Goal: Information Seeking & Learning: Learn about a topic

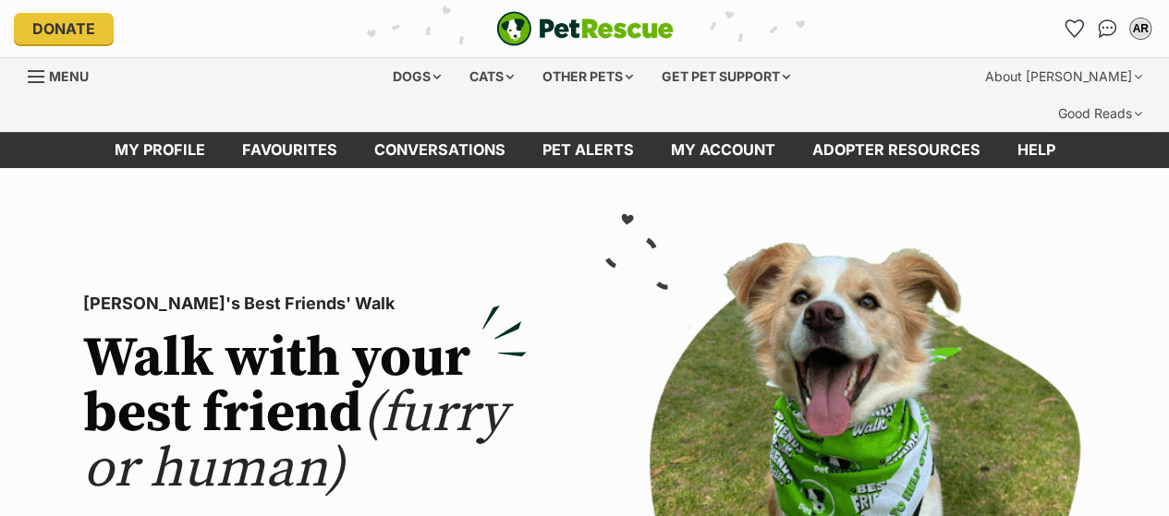
click at [408, 78] on div "Dogs" at bounding box center [417, 76] width 74 height 37
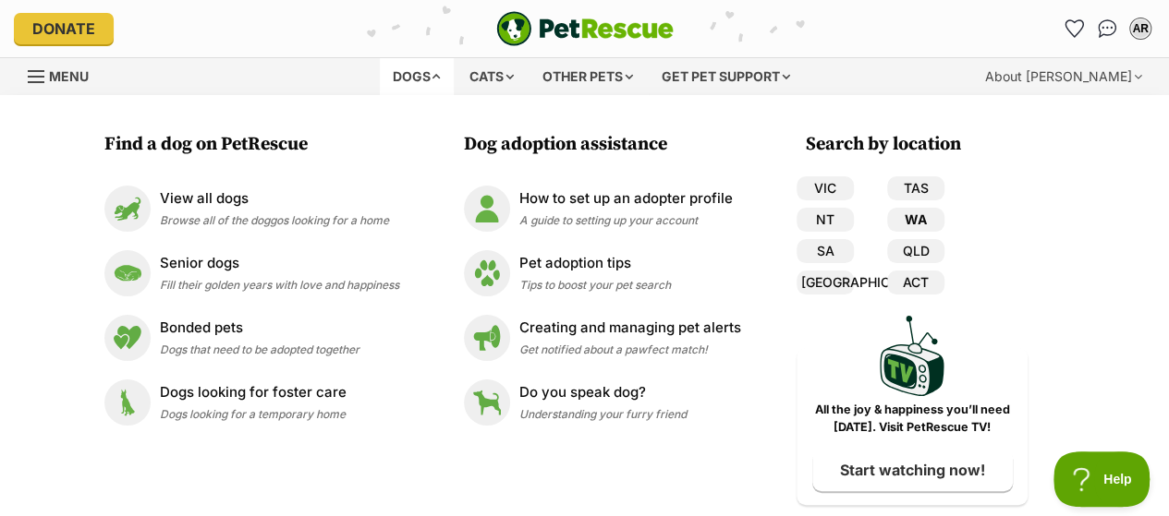
click at [917, 221] on link "WA" at bounding box center [915, 220] width 57 height 24
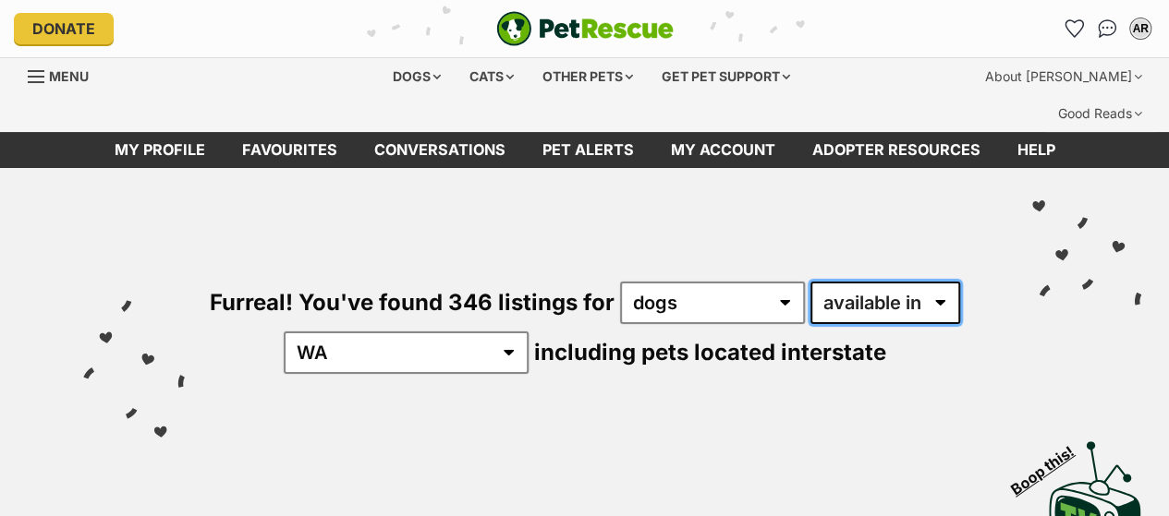
click at [902, 282] on select "available in located in" at bounding box center [885, 303] width 150 height 43
select select "disabled"
click at [810, 282] on select "available in located in" at bounding box center [885, 303] width 150 height 43
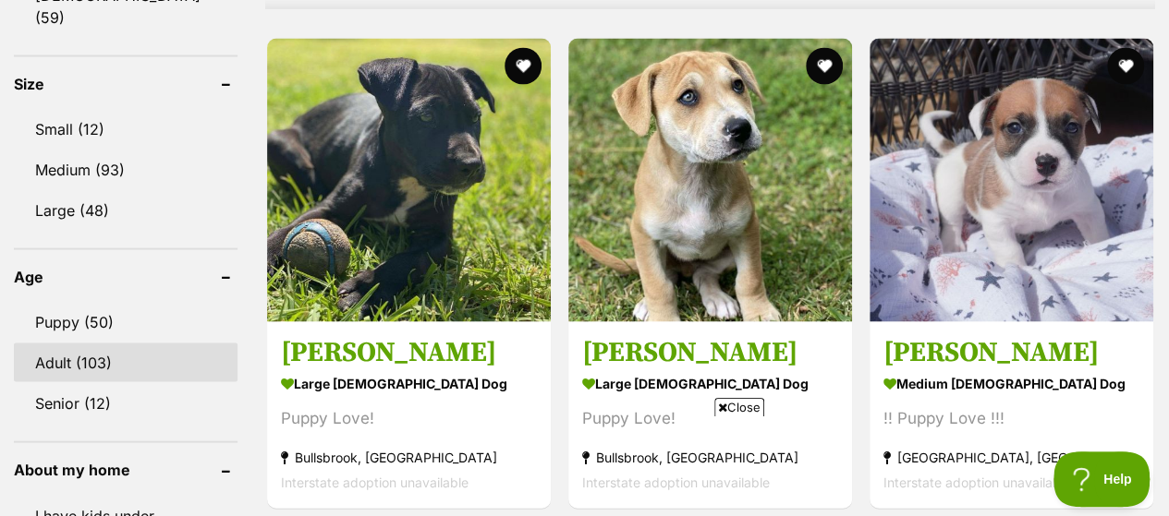
drag, startPoint x: 94, startPoint y: 258, endPoint x: 237, endPoint y: 195, distance: 156.4
click at [94, 344] on link "Adult (103)" at bounding box center [126, 363] width 224 height 39
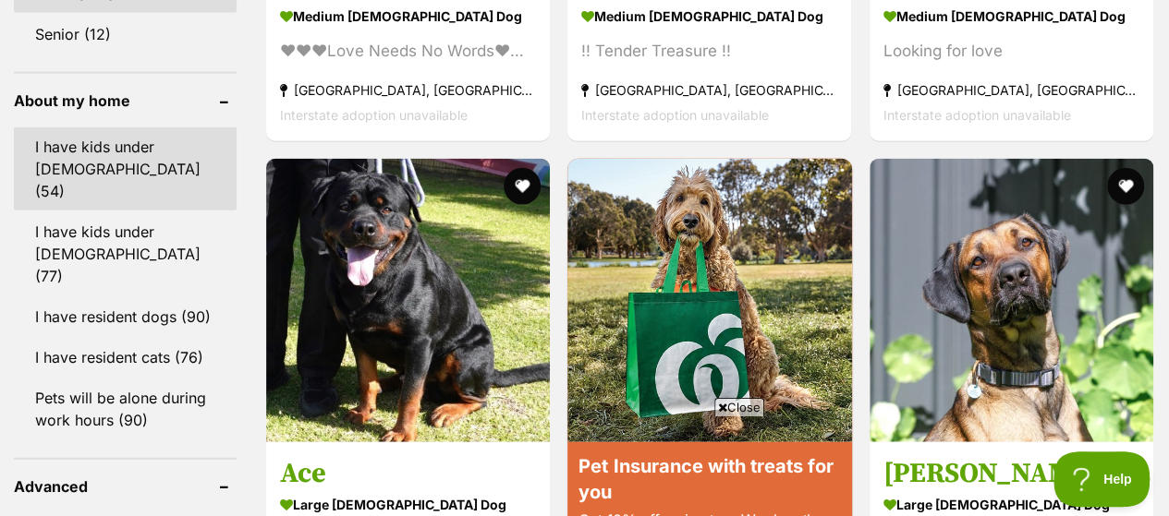
scroll to position [2033, 0]
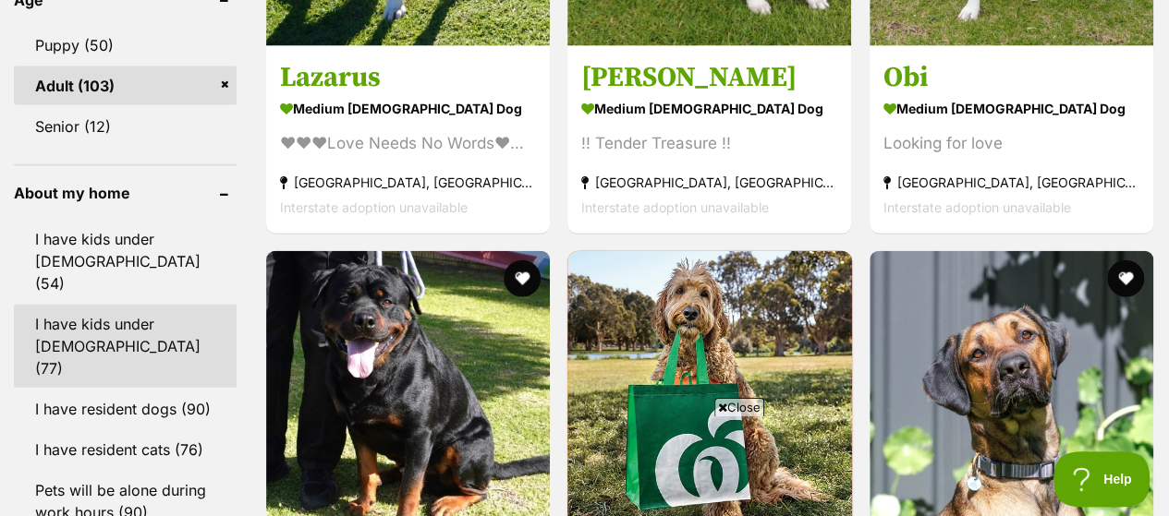
click at [121, 305] on link "I have kids under [DEMOGRAPHIC_DATA] (77)" at bounding box center [125, 346] width 223 height 83
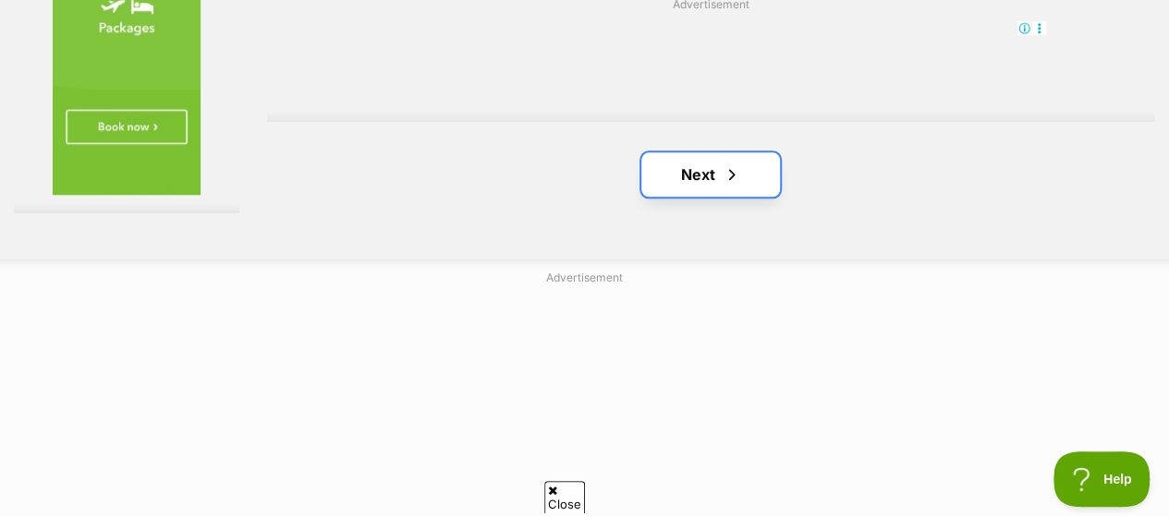
click at [691, 152] on link "Next" at bounding box center [710, 174] width 139 height 44
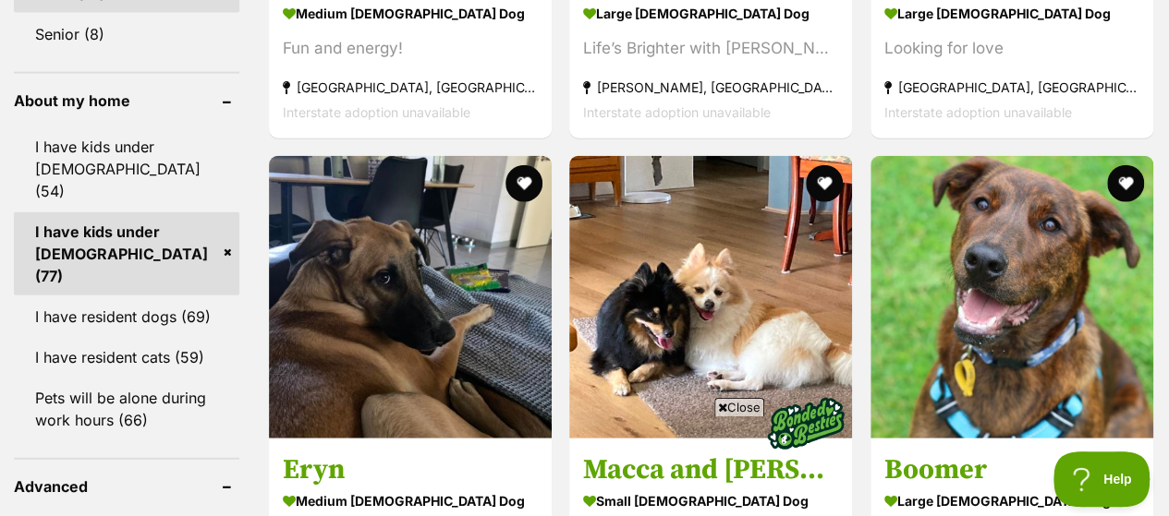
scroll to position [2310, 0]
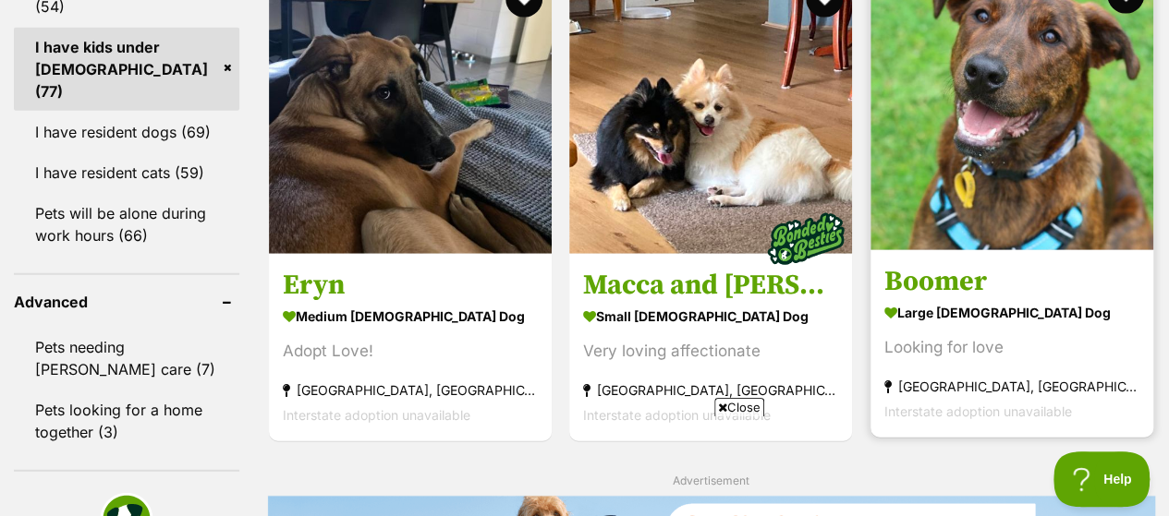
click at [945, 334] on div "Looking for love" at bounding box center [1011, 346] width 255 height 25
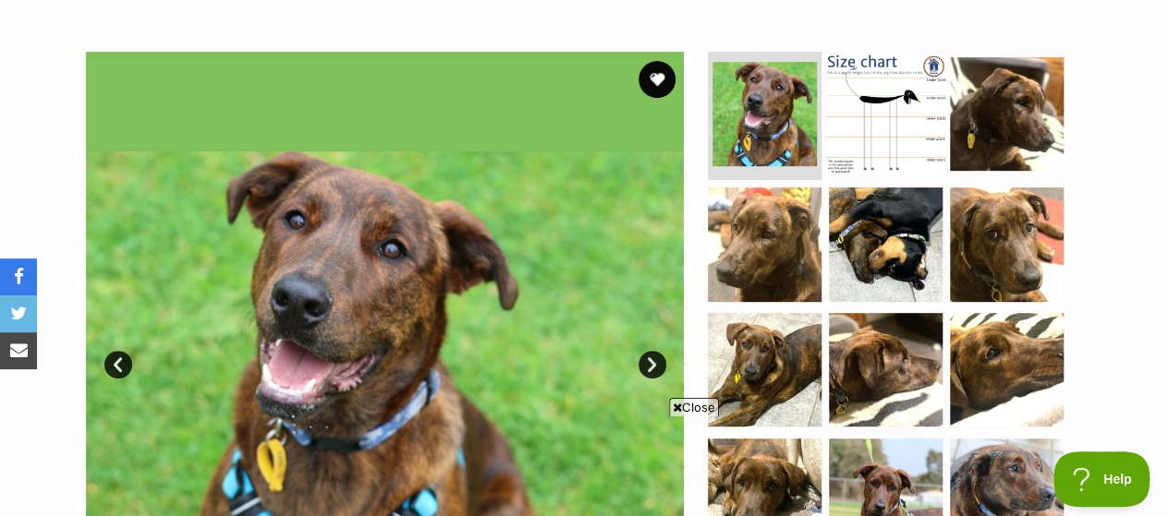
click at [892, 77] on img at bounding box center [885, 113] width 119 height 119
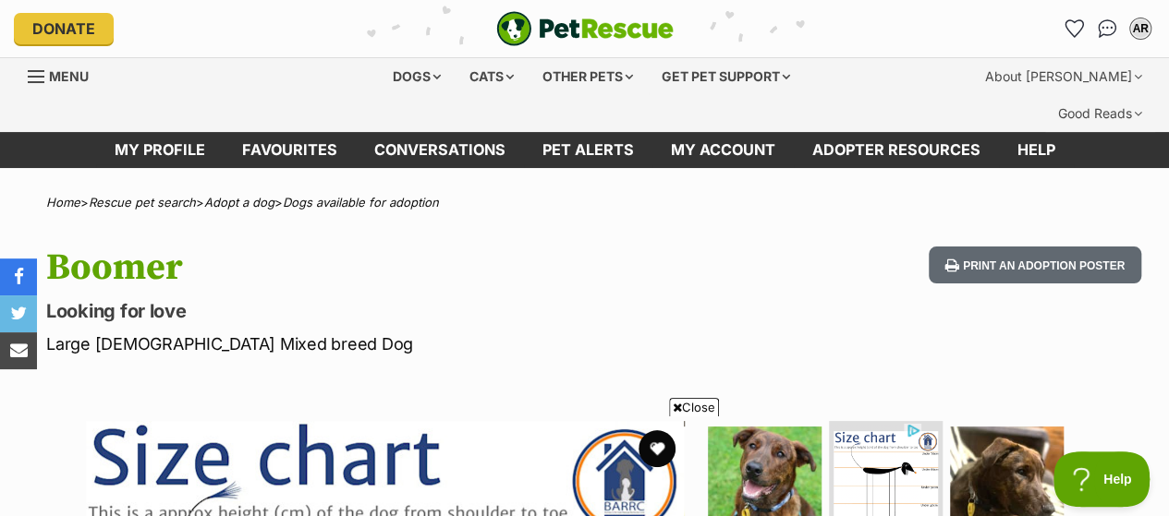
scroll to position [462, 0]
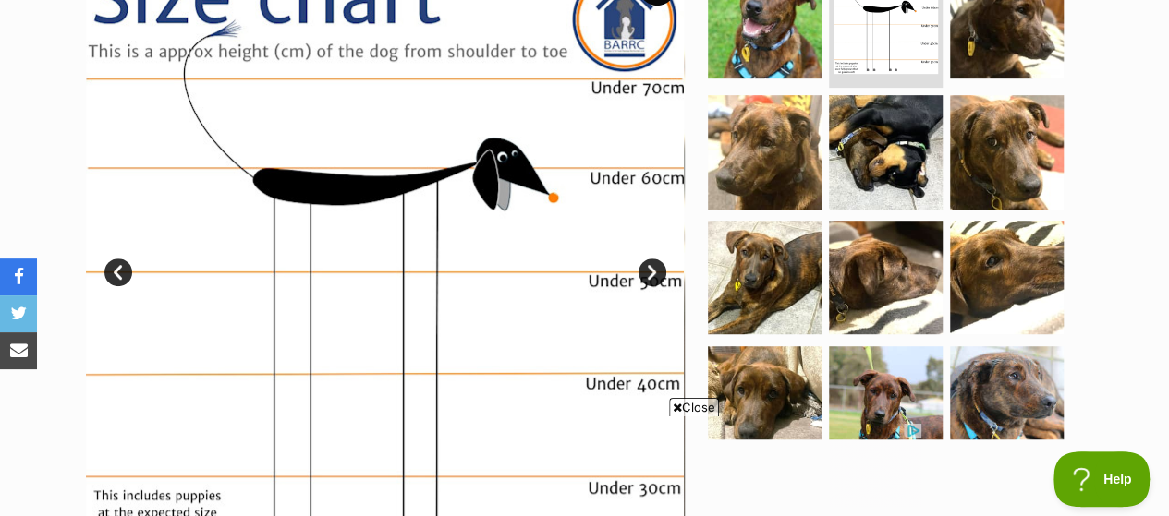
click at [649, 259] on link "Next" at bounding box center [652, 273] width 28 height 28
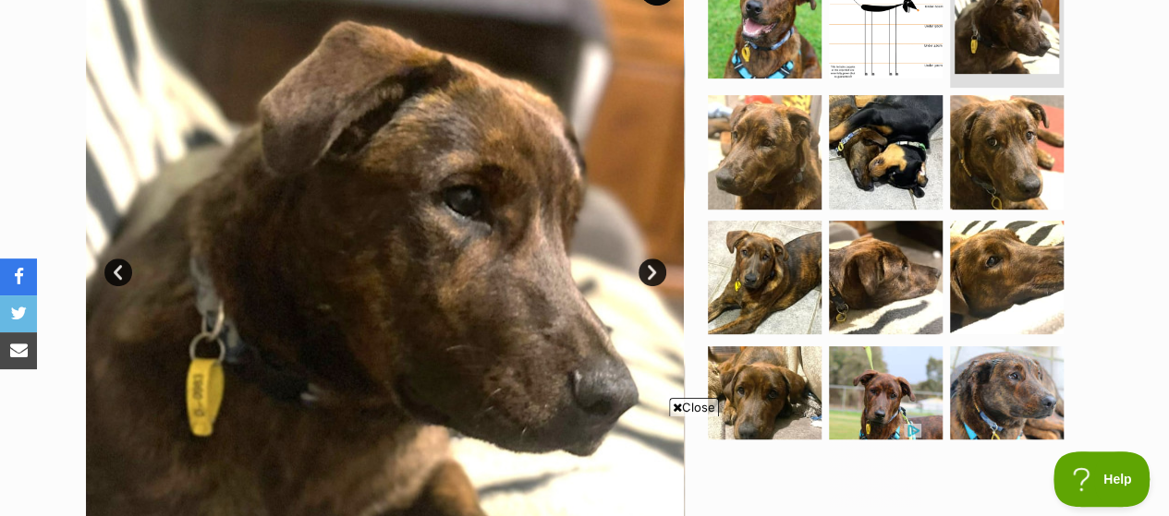
scroll to position [0, 0]
click at [649, 259] on link "Next" at bounding box center [652, 273] width 28 height 28
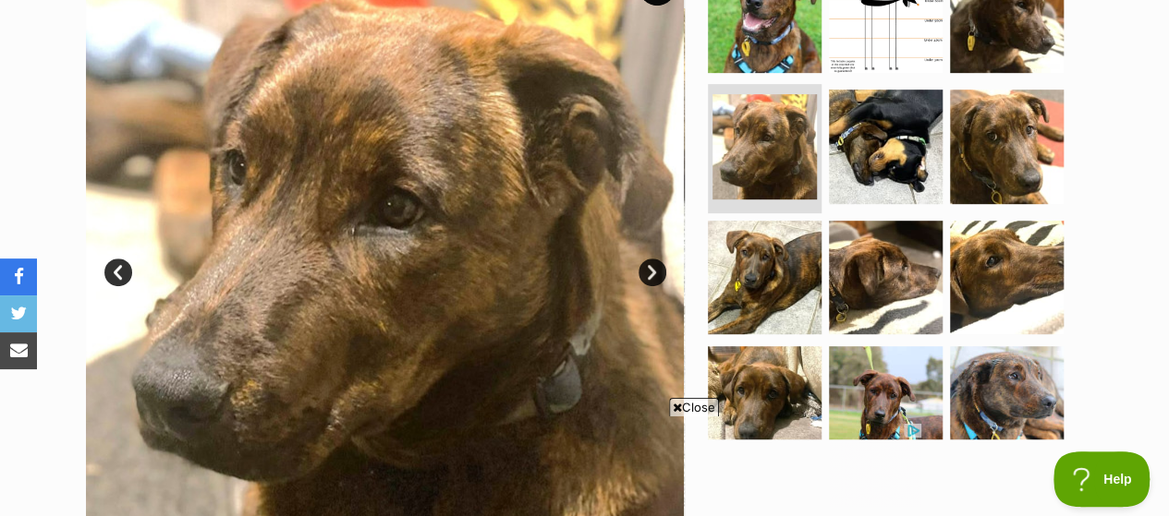
click at [649, 259] on link "Next" at bounding box center [652, 273] width 28 height 28
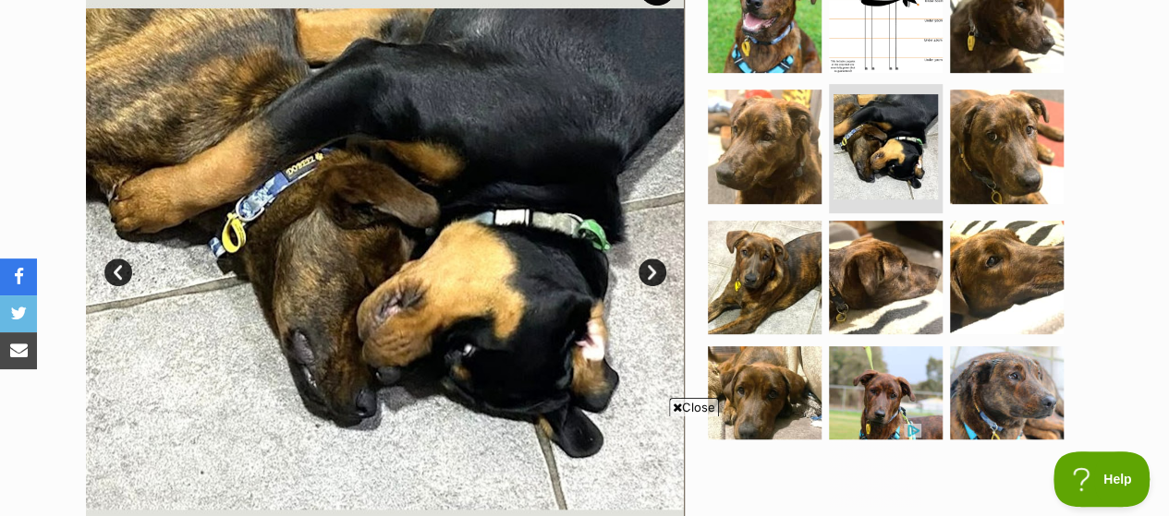
click at [649, 259] on link "Next" at bounding box center [652, 273] width 28 height 28
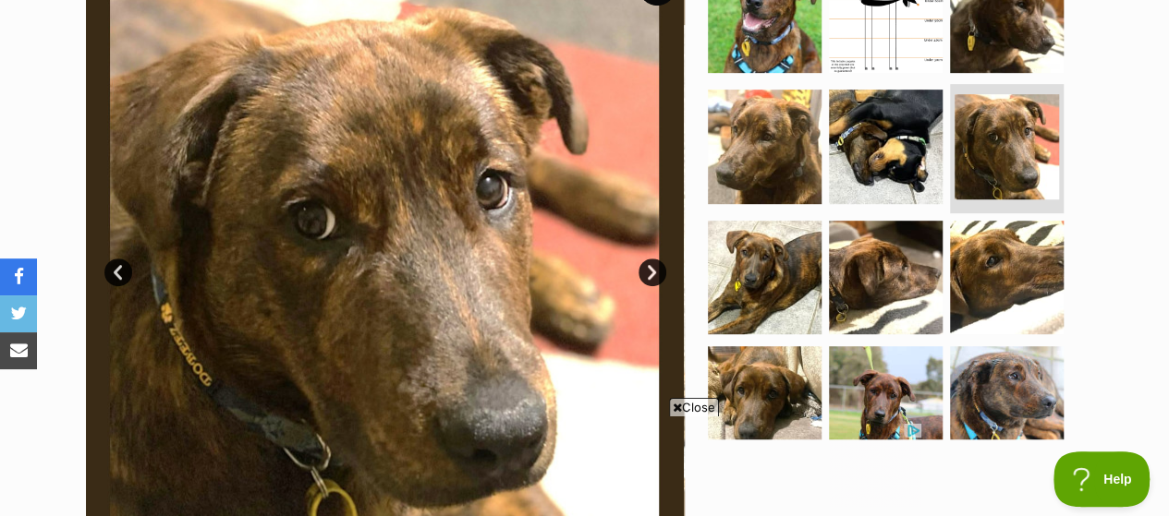
click at [697, 411] on span "Close" at bounding box center [694, 407] width 50 height 18
click at [652, 259] on link "Next" at bounding box center [652, 273] width 28 height 28
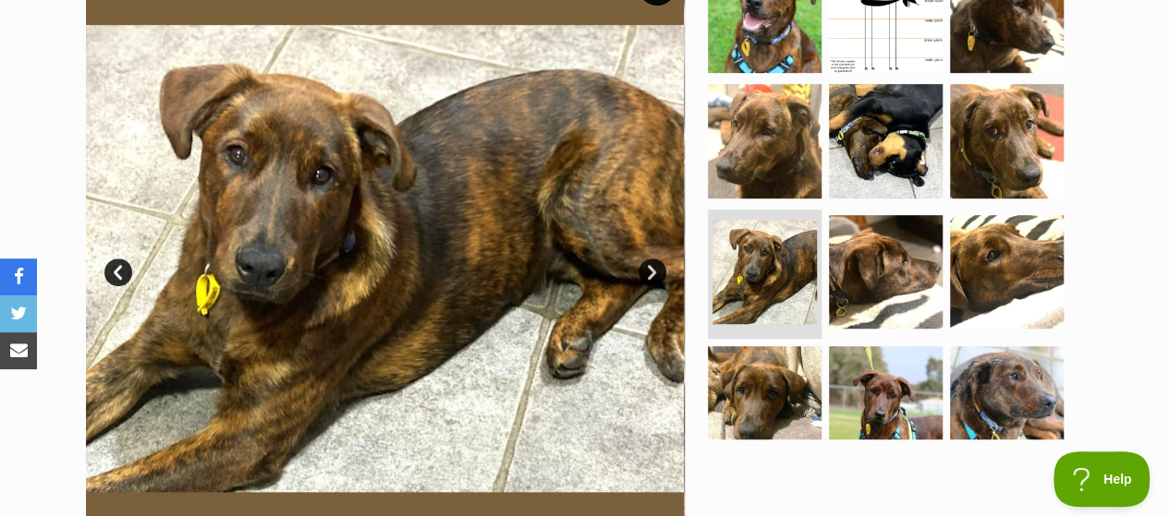
click at [652, 259] on link "Next" at bounding box center [652, 273] width 28 height 28
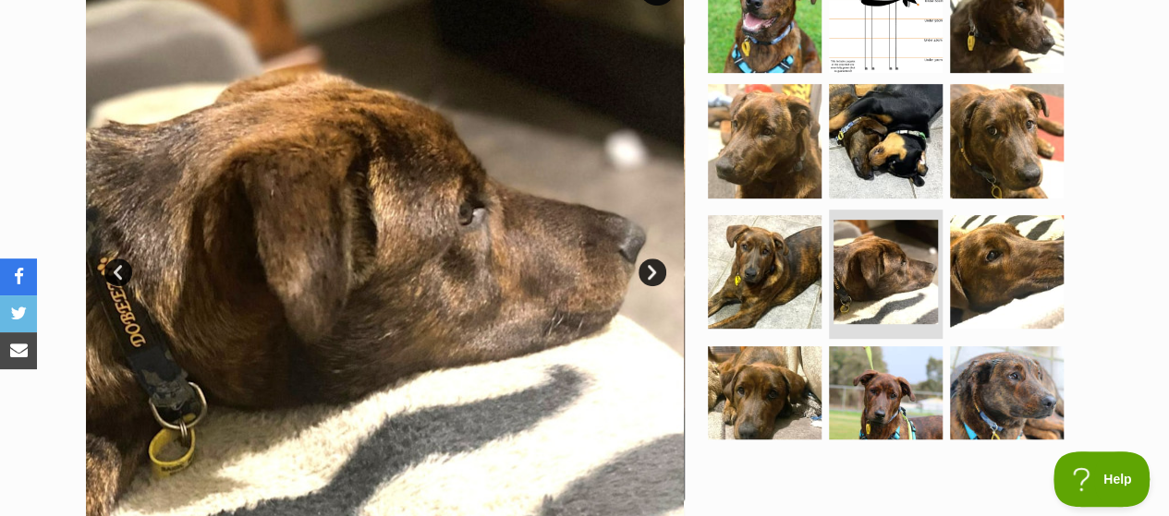
click at [652, 259] on link "Next" at bounding box center [652, 273] width 28 height 28
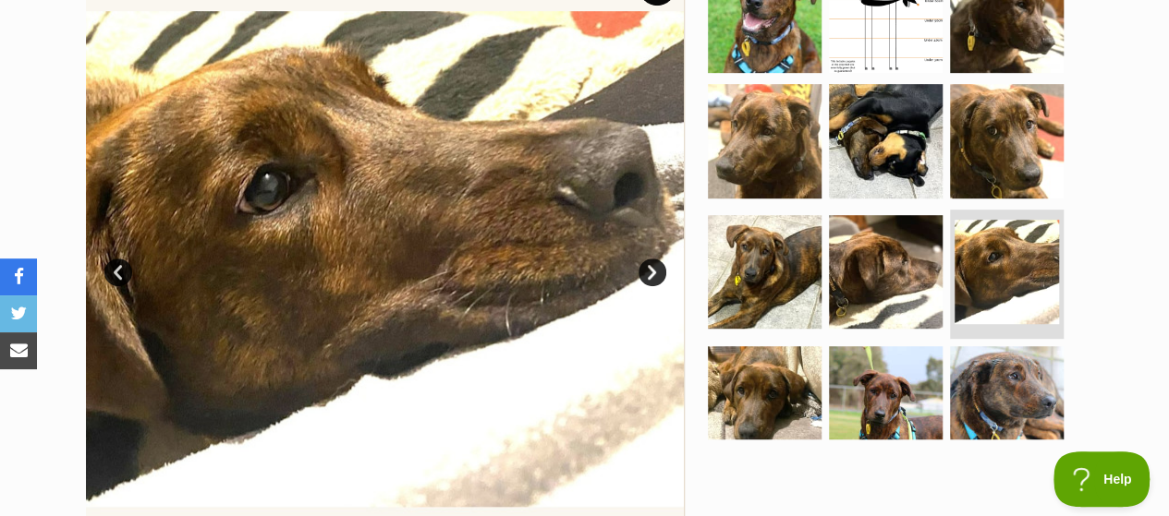
click at [653, 259] on link "Next" at bounding box center [652, 273] width 28 height 28
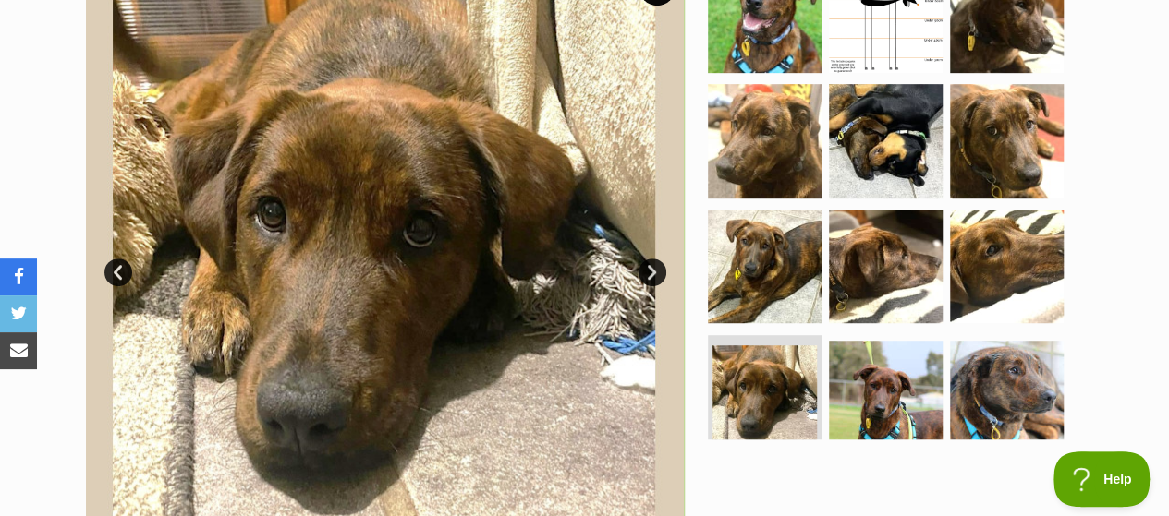
click at [653, 259] on link "Next" at bounding box center [652, 273] width 28 height 28
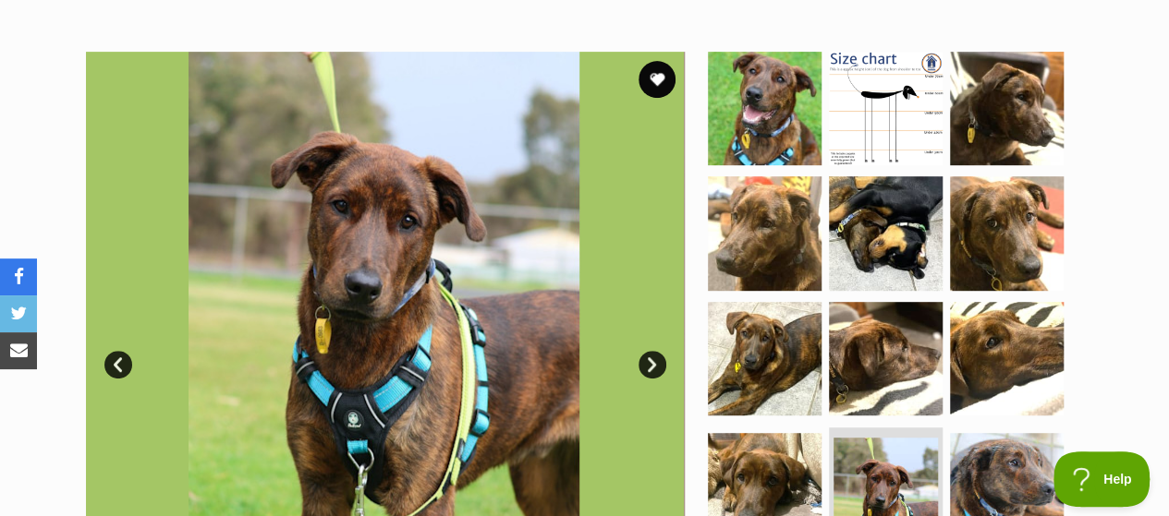
click at [651, 351] on link "Next" at bounding box center [652, 365] width 28 height 28
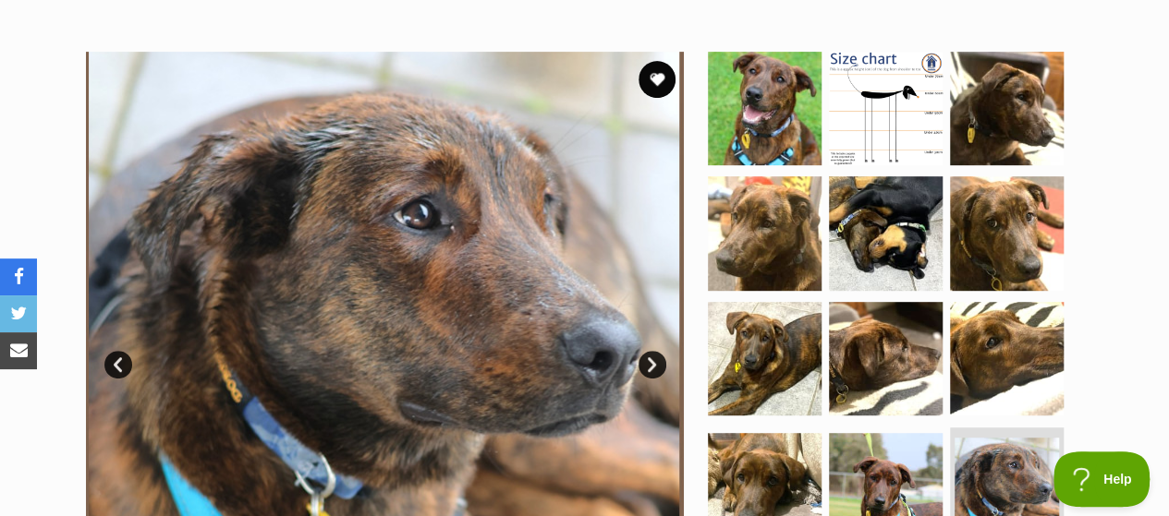
click at [650, 351] on link "Next" at bounding box center [652, 365] width 28 height 28
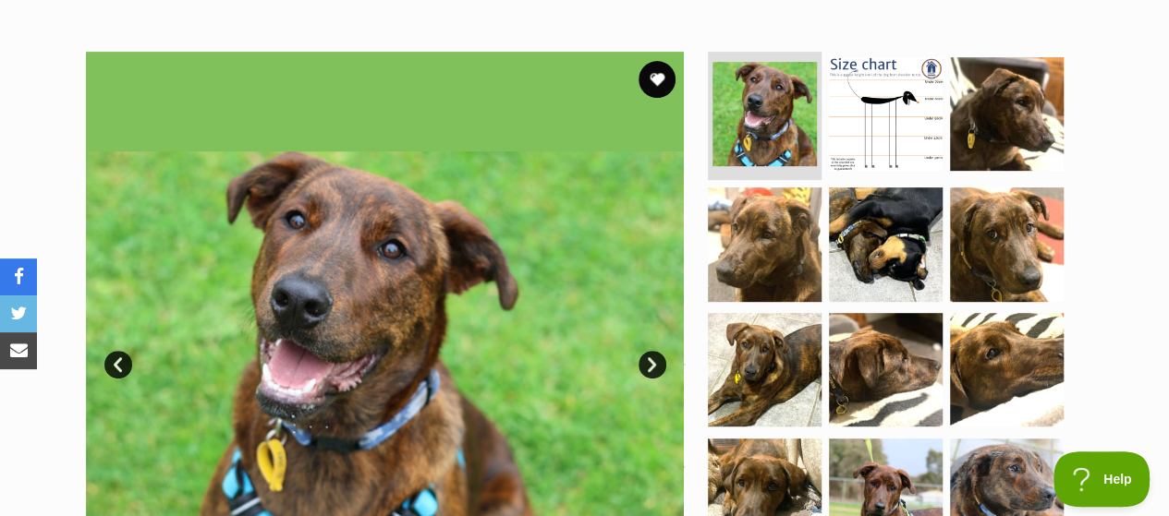
click at [651, 351] on link "Next" at bounding box center [652, 365] width 28 height 28
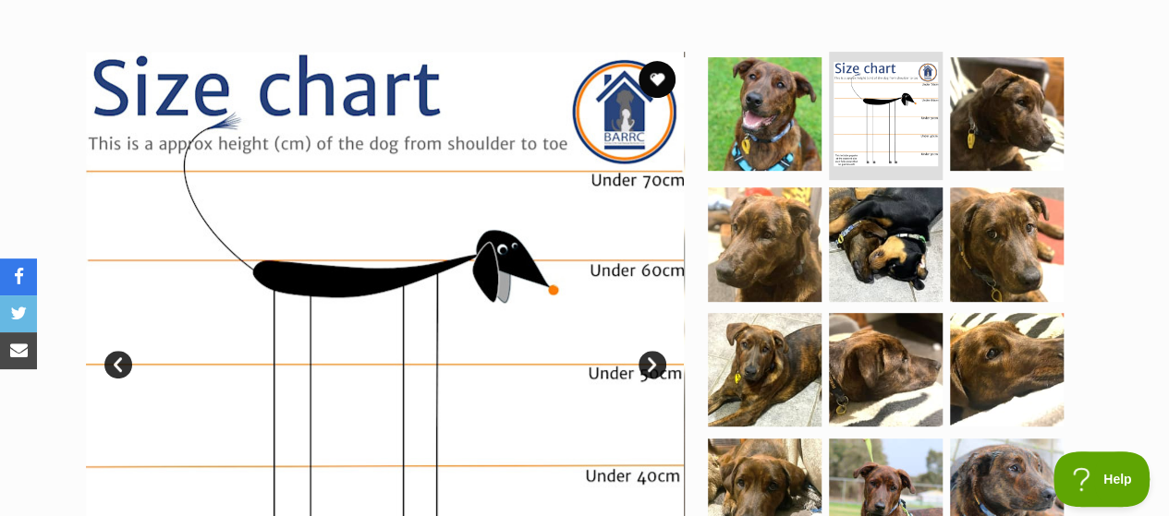
click at [650, 351] on link "Next" at bounding box center [652, 365] width 28 height 28
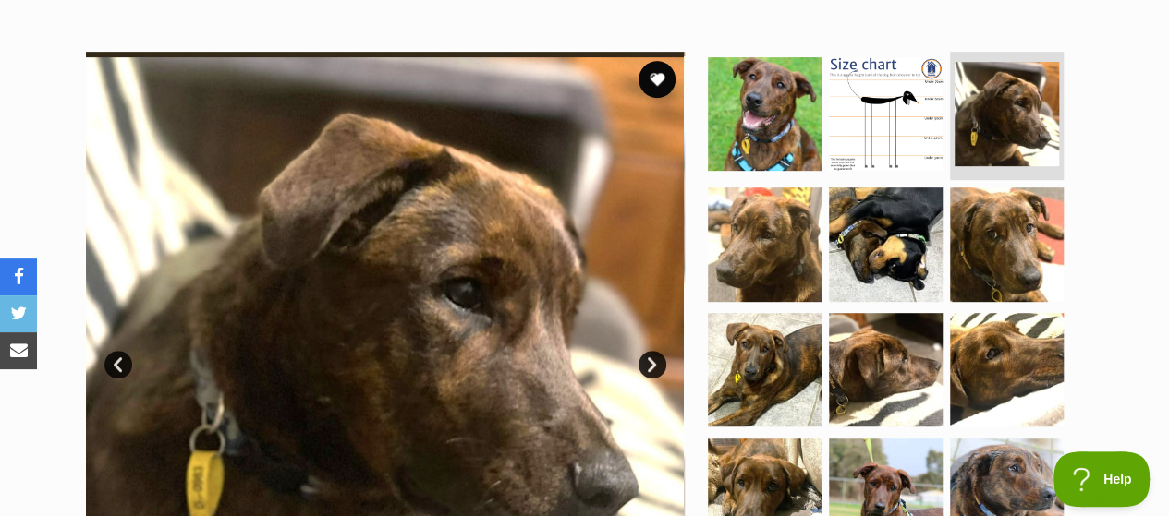
click at [645, 351] on link "Next" at bounding box center [652, 365] width 28 height 28
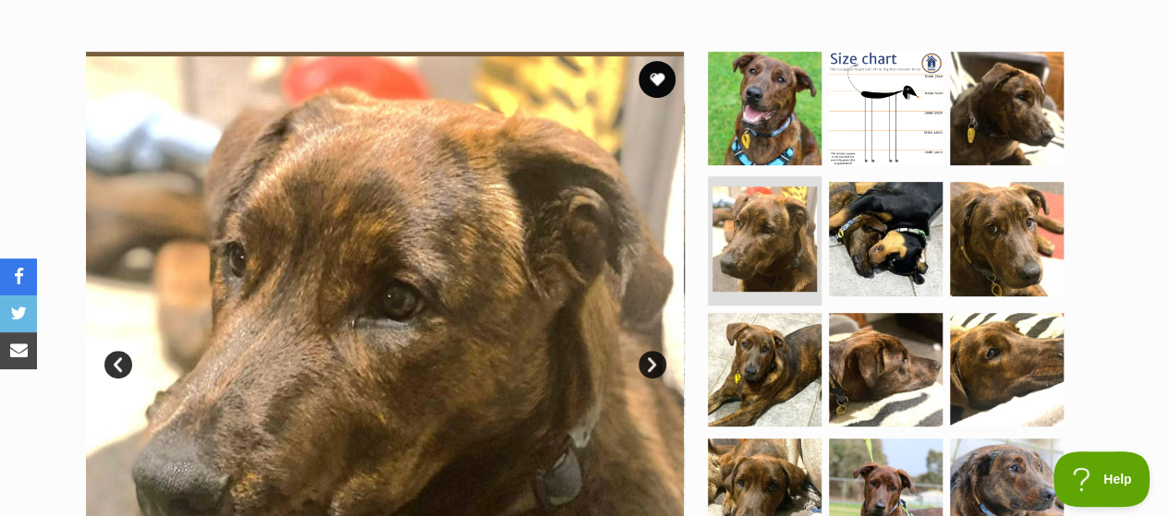
click at [650, 351] on link "Next" at bounding box center [652, 365] width 28 height 28
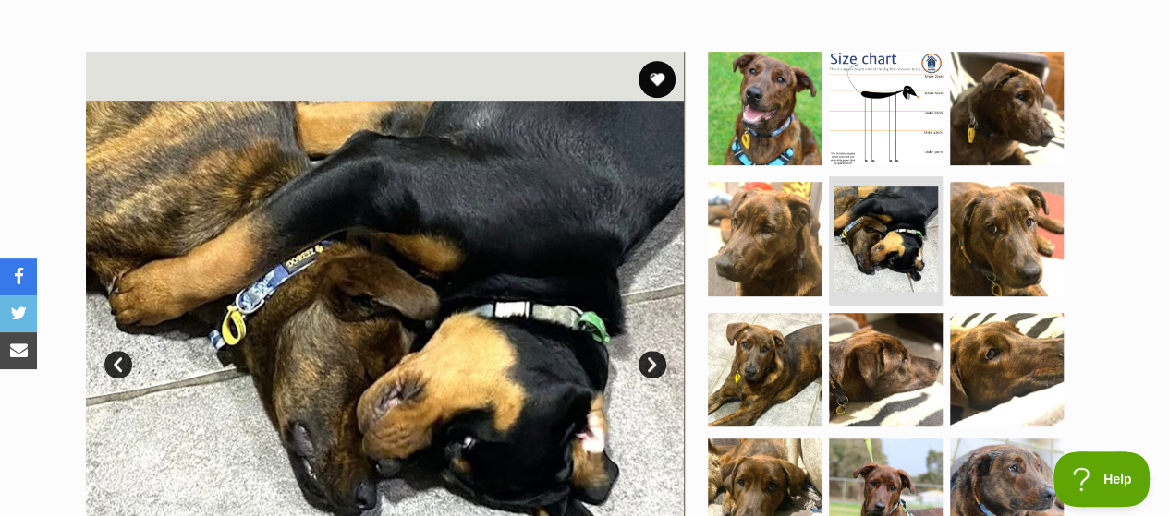
click at [650, 351] on link "Next" at bounding box center [652, 365] width 28 height 28
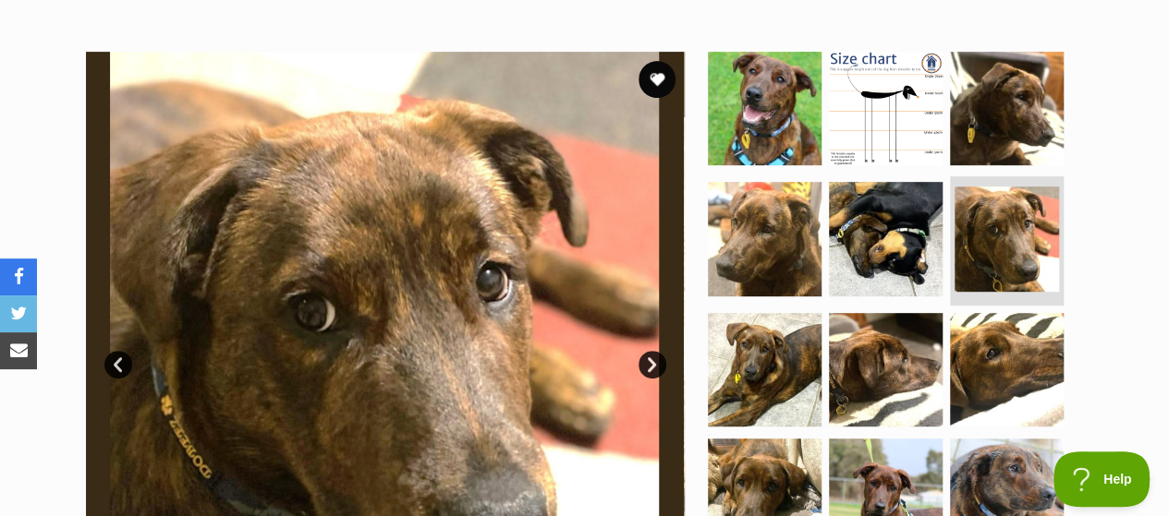
click at [650, 351] on link "Next" at bounding box center [652, 365] width 28 height 28
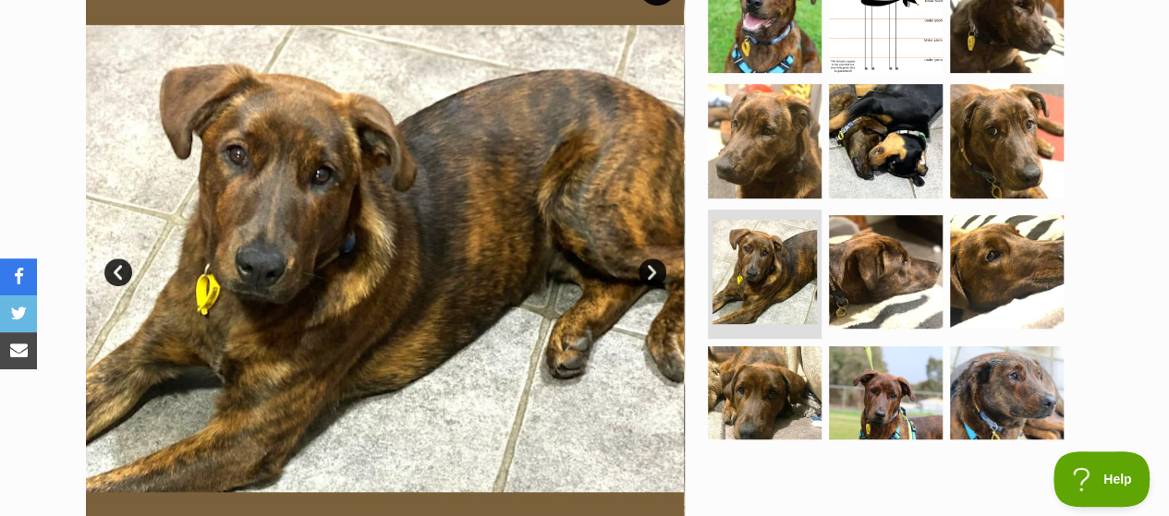
scroll to position [370, 0]
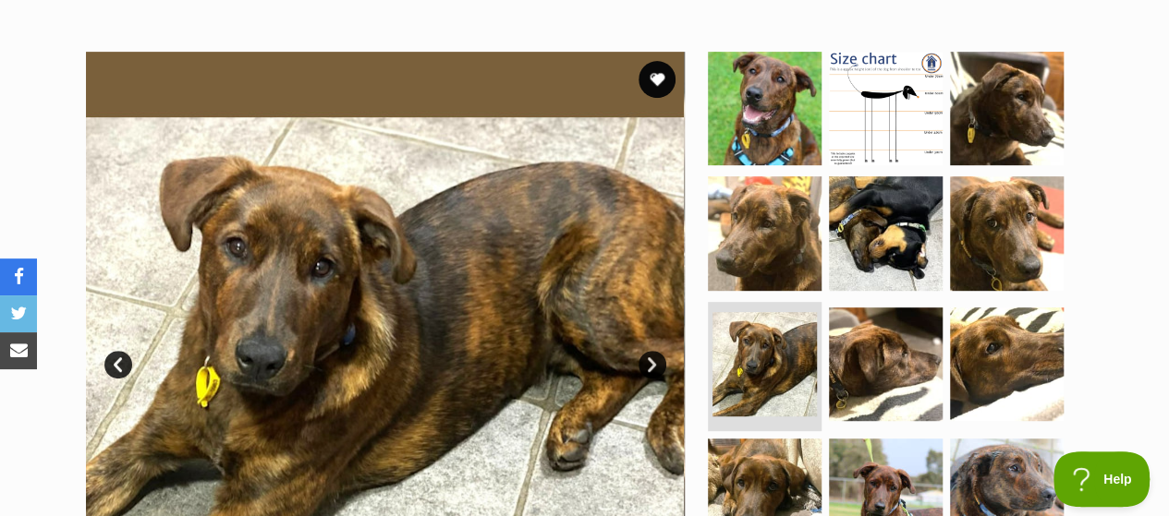
click at [650, 351] on link "Next" at bounding box center [652, 365] width 28 height 28
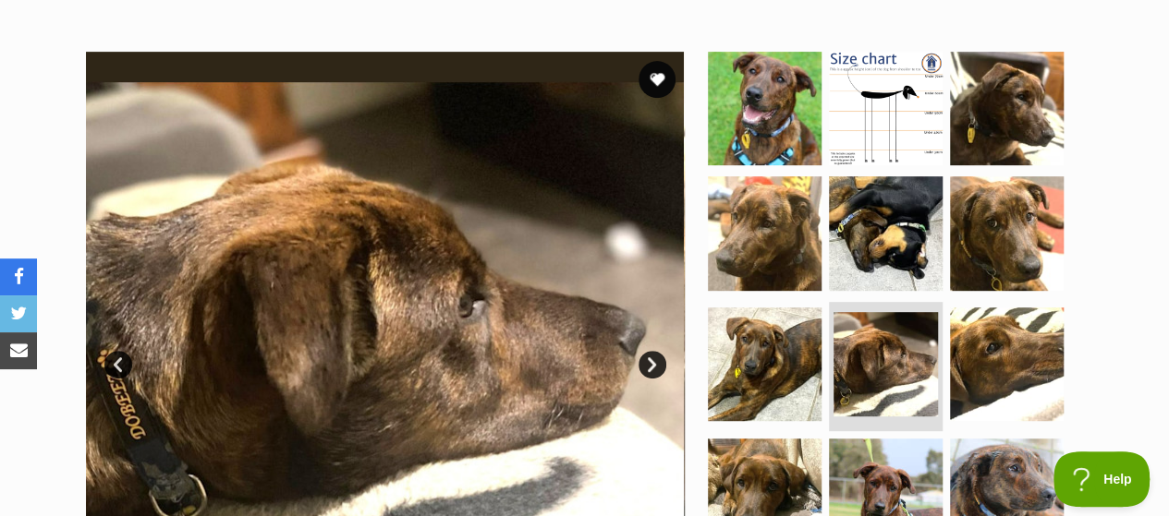
scroll to position [0, 0]
click at [650, 59] on button "favourite" at bounding box center [657, 79] width 41 height 41
click at [655, 351] on link "Next" at bounding box center [652, 365] width 28 height 28
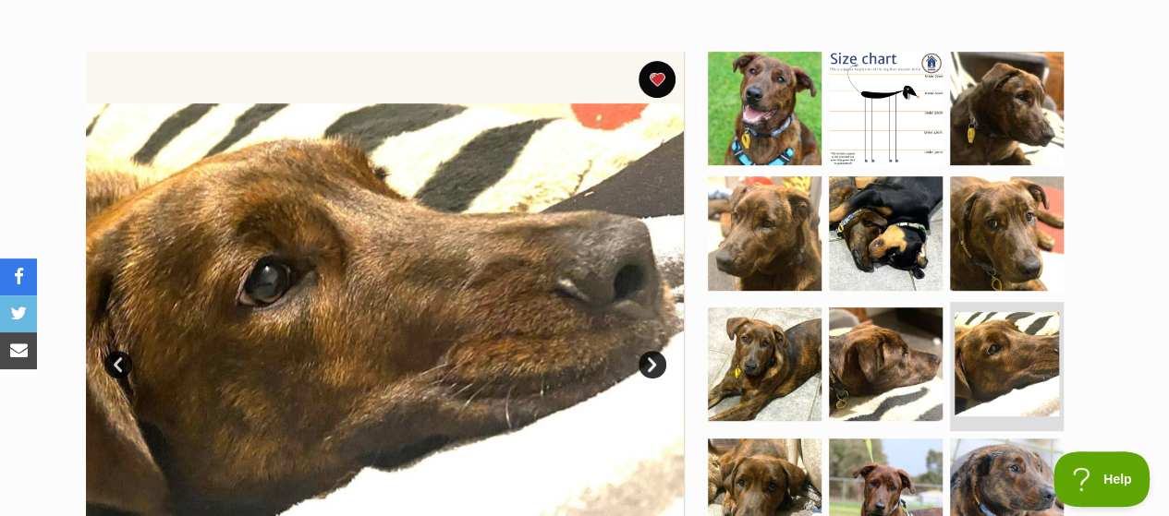
click at [649, 351] on link "Next" at bounding box center [652, 365] width 28 height 28
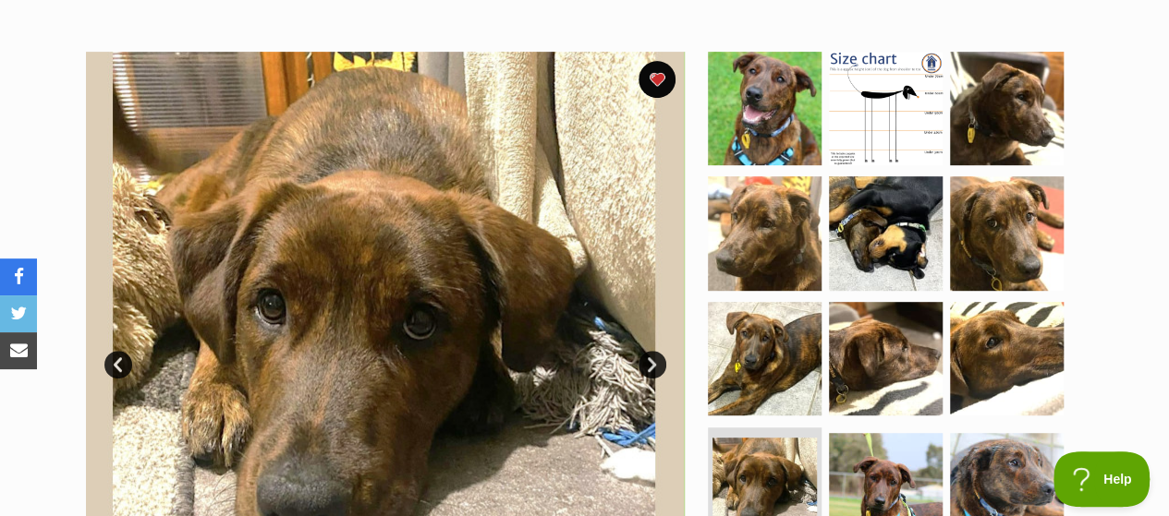
click at [654, 351] on link "Next" at bounding box center [652, 365] width 28 height 28
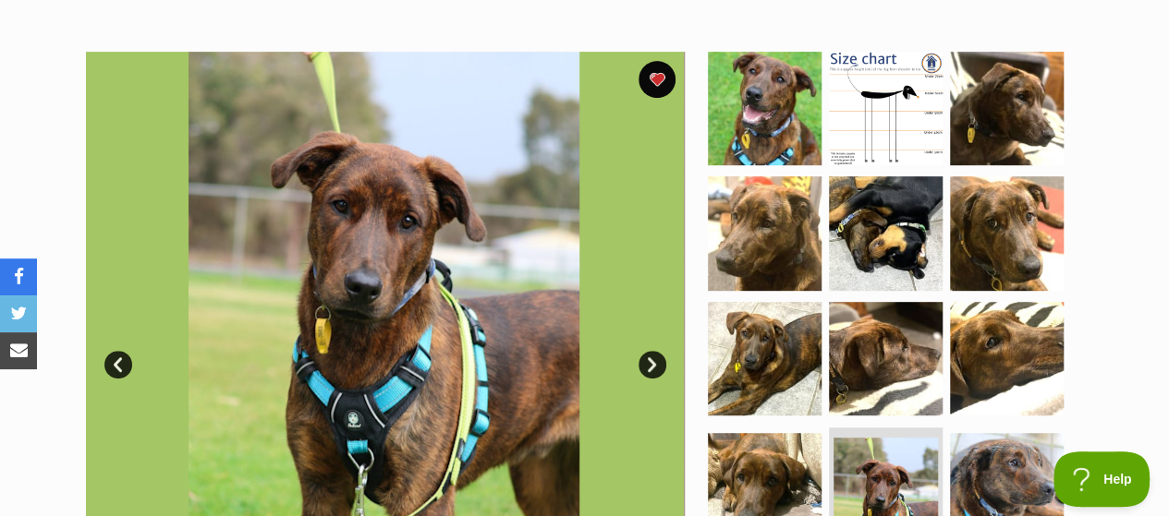
click at [655, 351] on link "Next" at bounding box center [652, 365] width 28 height 28
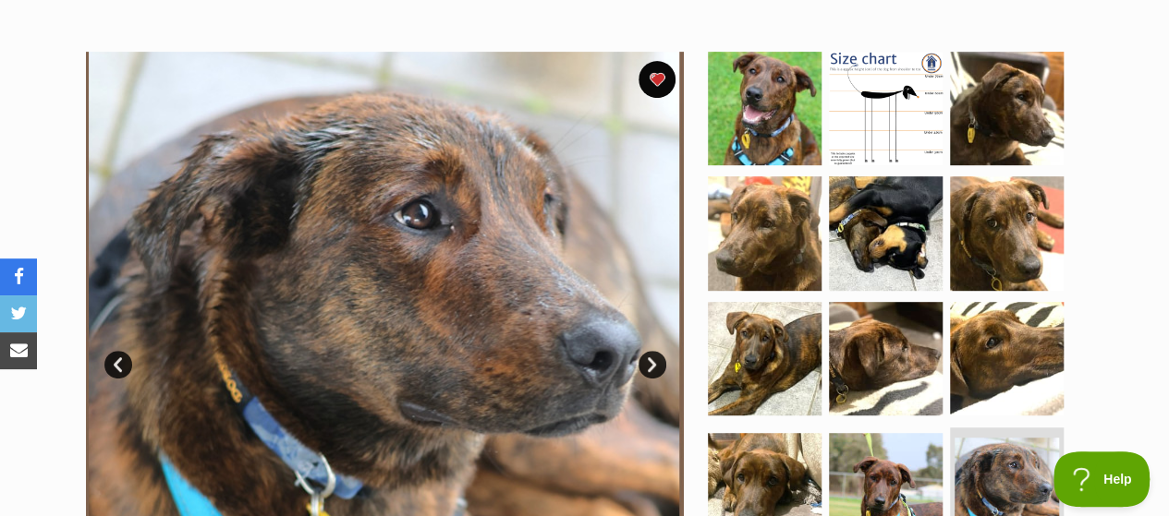
click at [655, 351] on link "Next" at bounding box center [652, 365] width 28 height 28
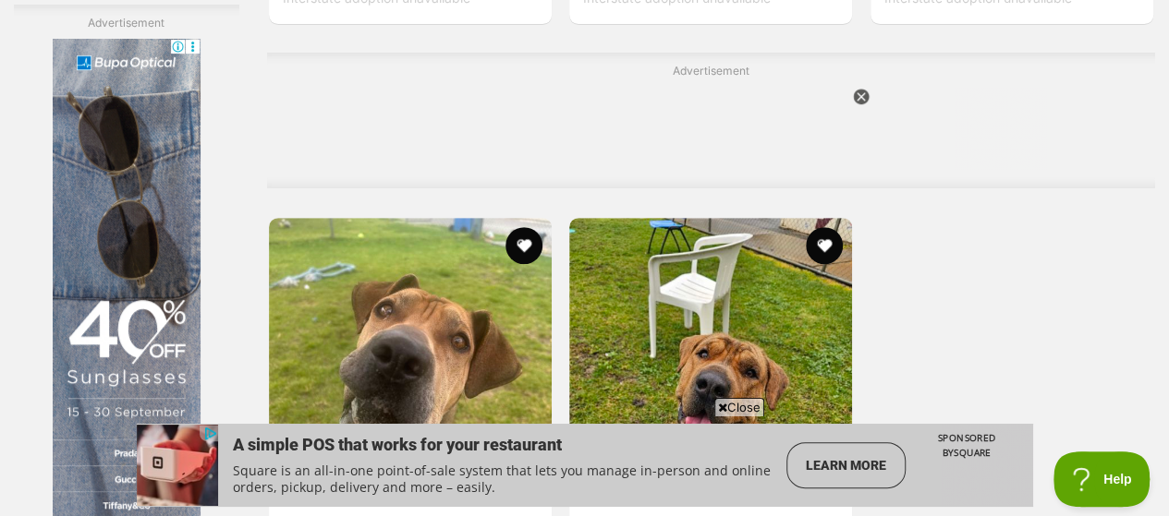
scroll to position [4158, 0]
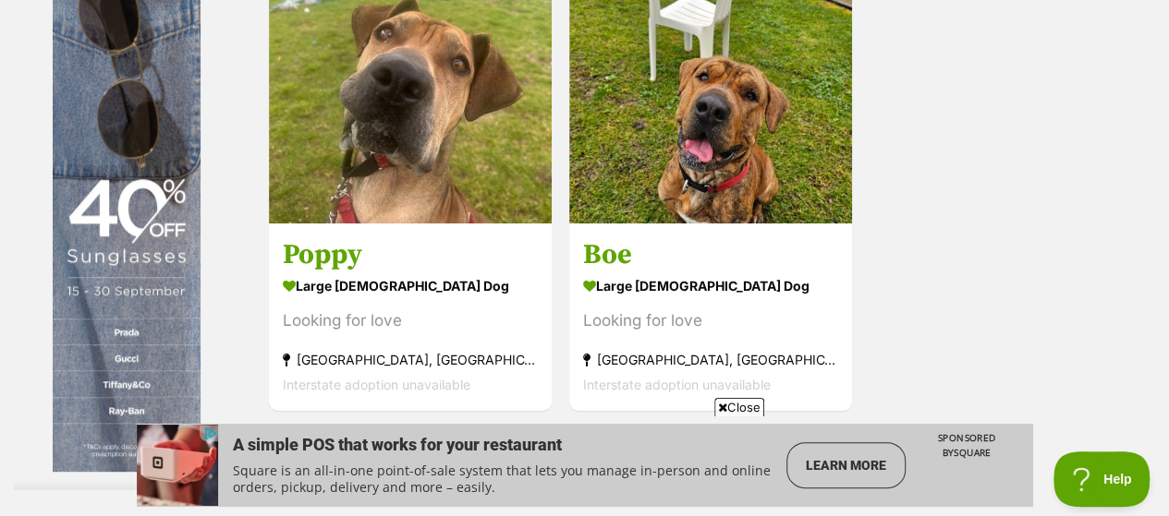
click at [757, 430] on link "Next" at bounding box center [785, 452] width 139 height 44
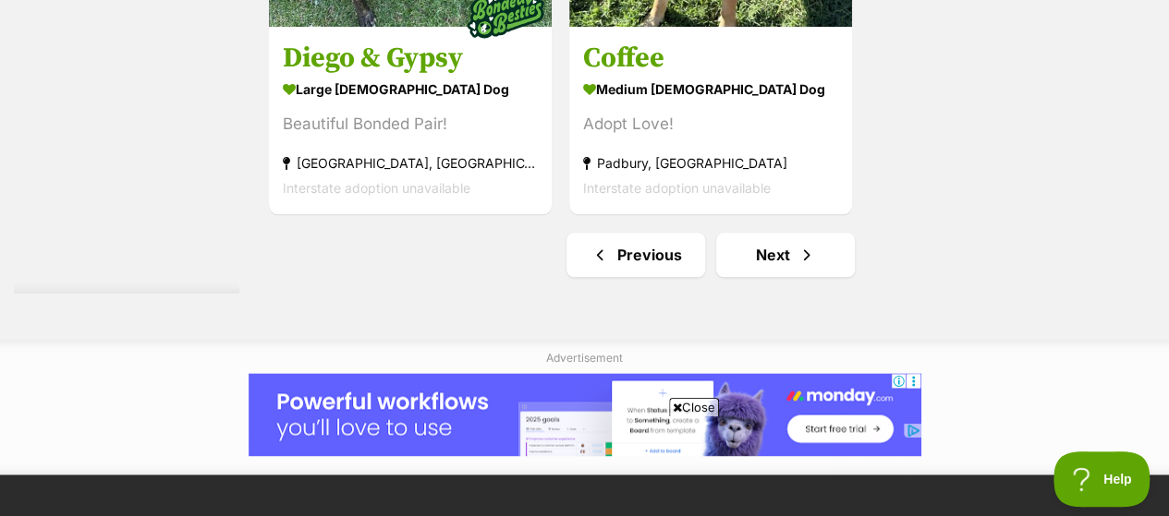
scroll to position [4620, 0]
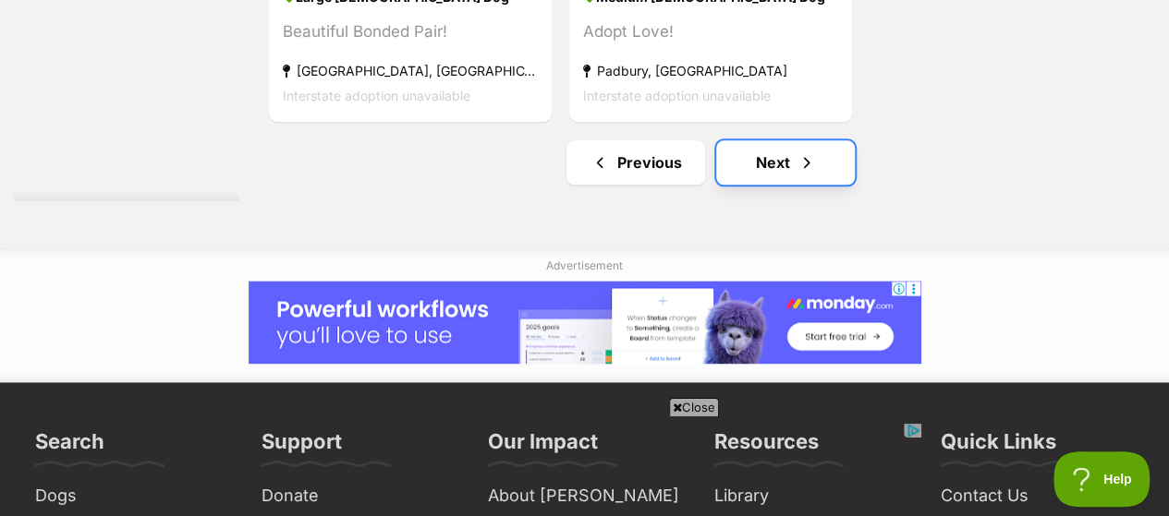
click at [791, 140] on link "Next" at bounding box center [785, 162] width 139 height 44
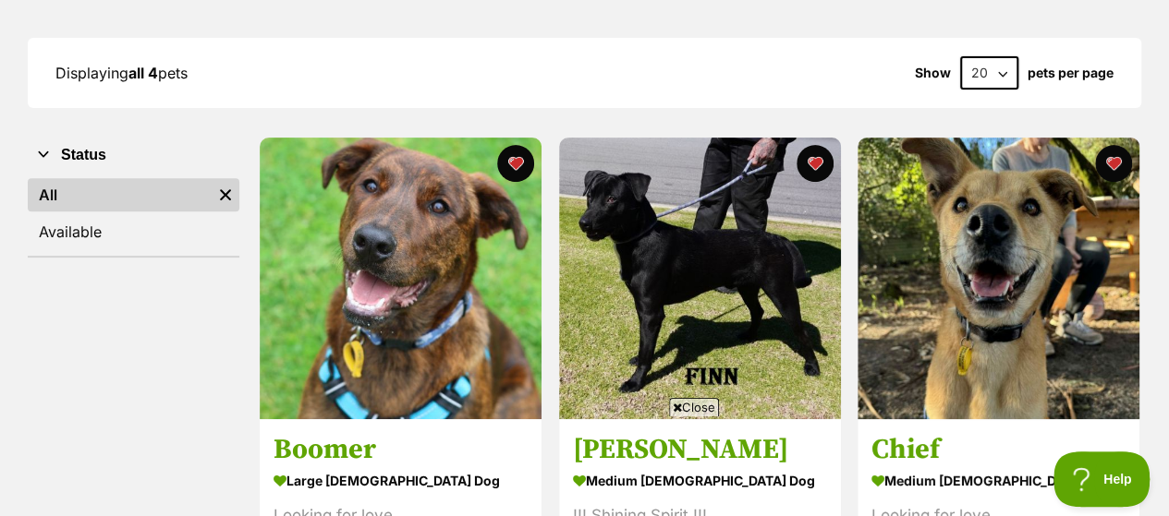
click at [687, 406] on span "Close" at bounding box center [694, 407] width 50 height 18
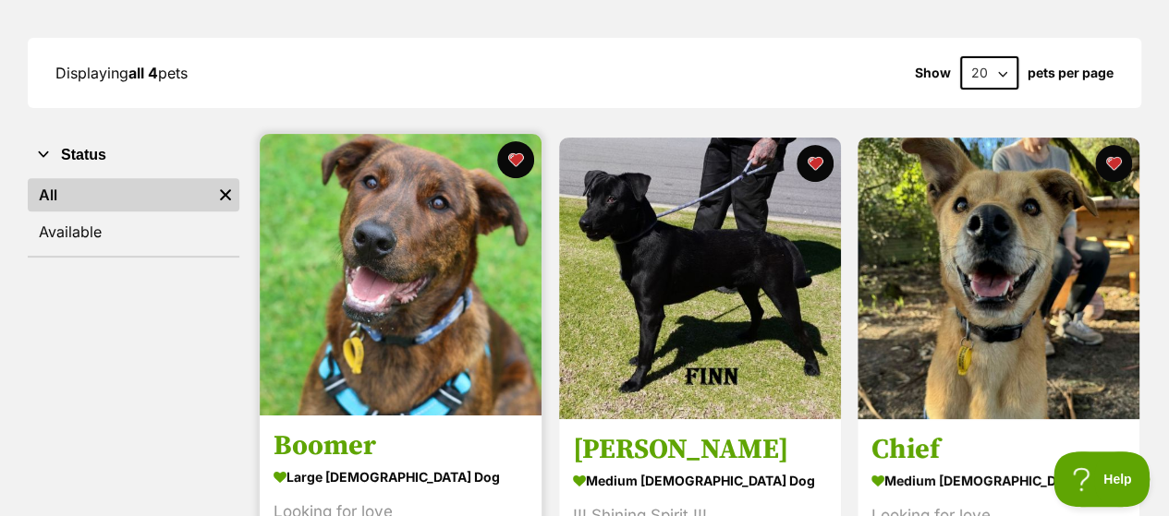
scroll to position [370, 0]
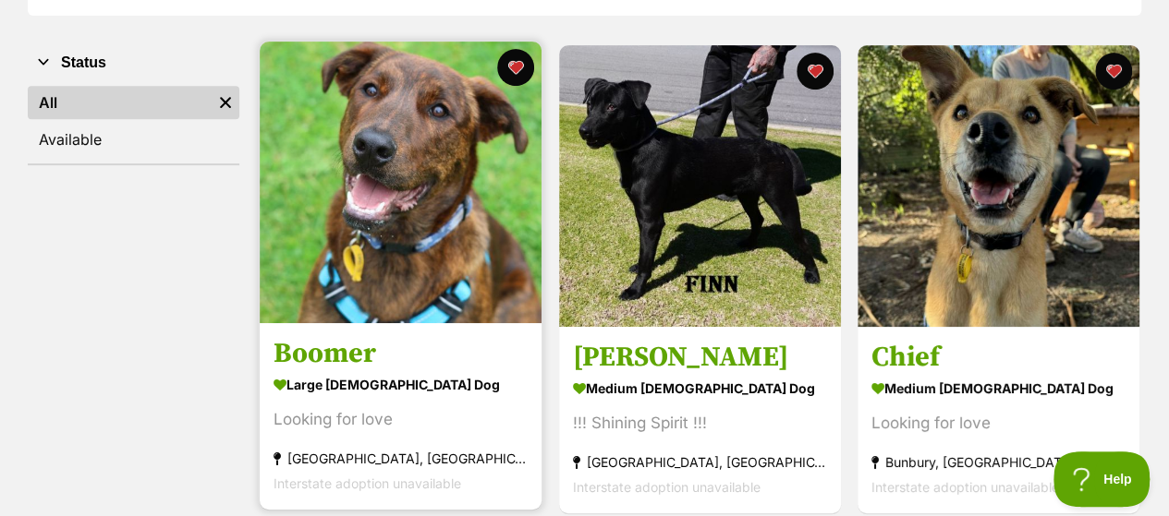
click at [349, 336] on h3 "Boomer" at bounding box center [400, 353] width 254 height 35
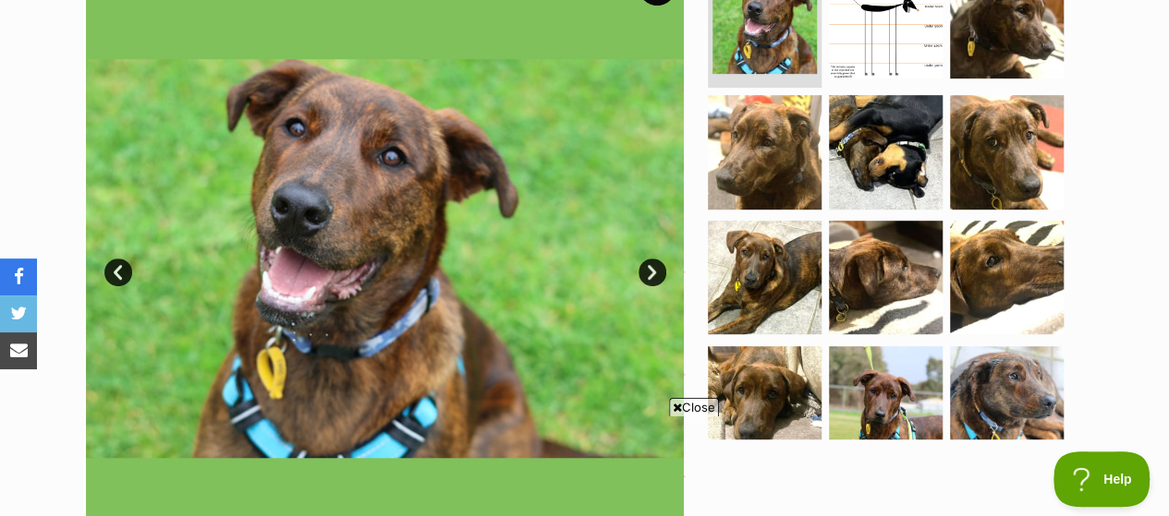
click at [645, 259] on link "Next" at bounding box center [652, 273] width 28 height 28
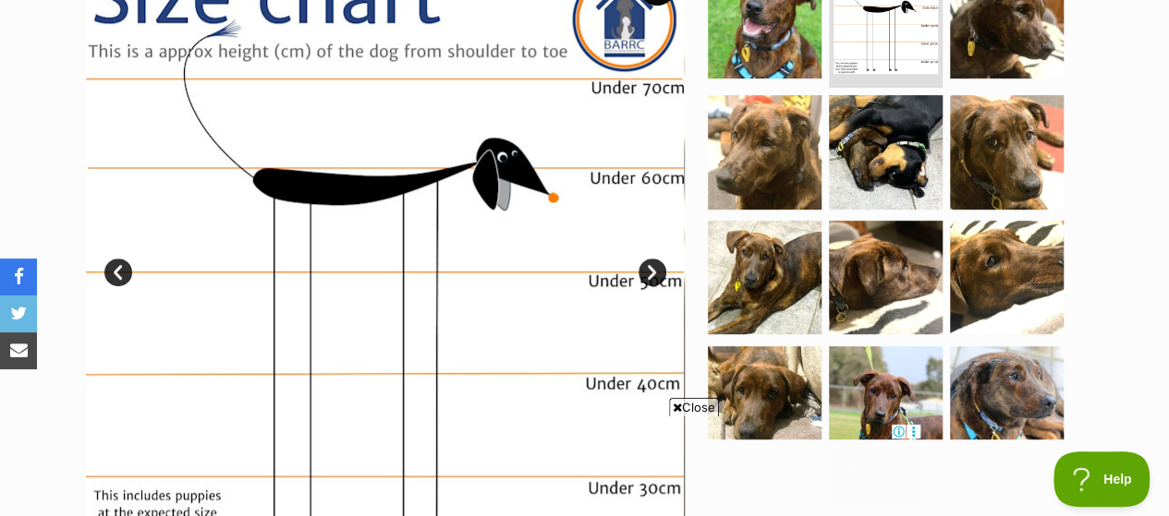
click at [654, 259] on link "Next" at bounding box center [652, 273] width 28 height 28
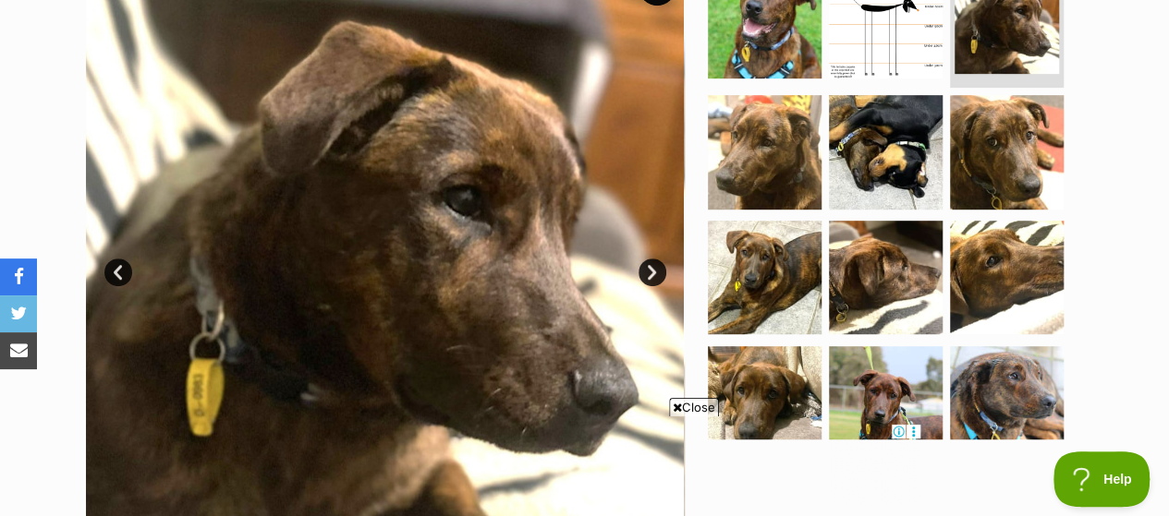
click at [653, 259] on link "Next" at bounding box center [652, 273] width 28 height 28
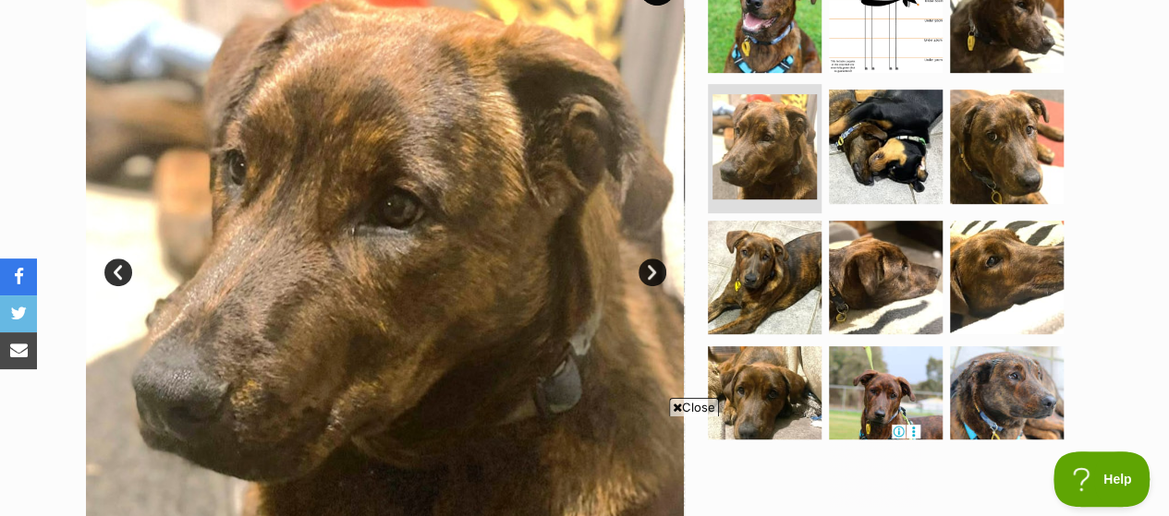
click at [649, 259] on link "Next" at bounding box center [652, 273] width 28 height 28
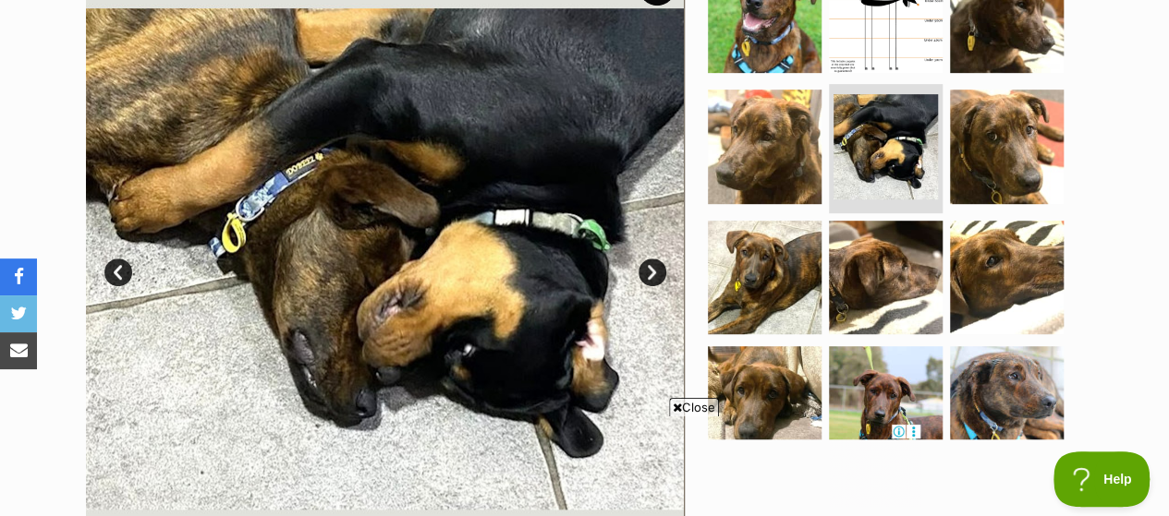
click at [649, 259] on link "Next" at bounding box center [652, 273] width 28 height 28
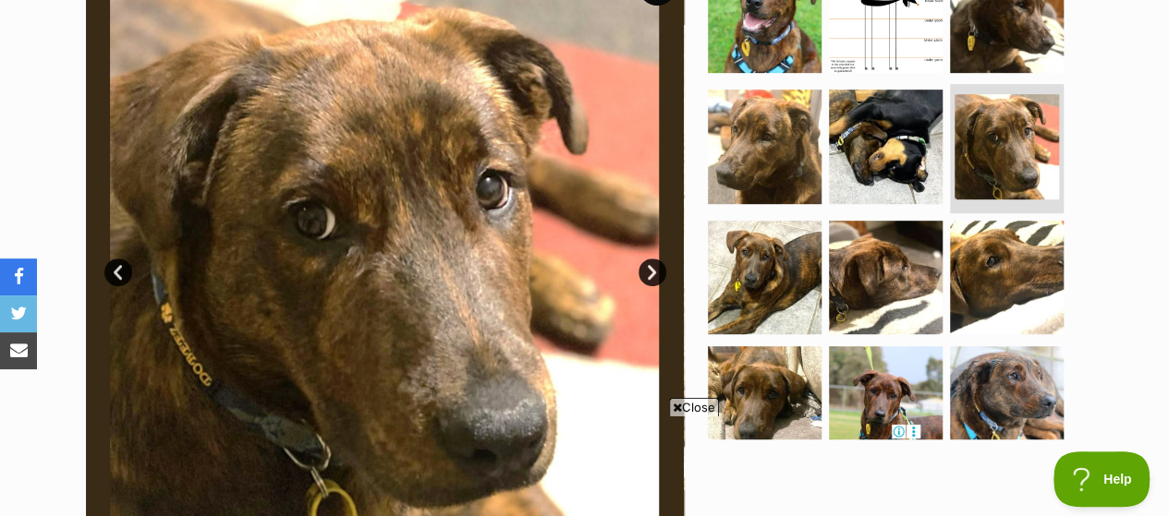
click at [649, 259] on link "Next" at bounding box center [652, 273] width 28 height 28
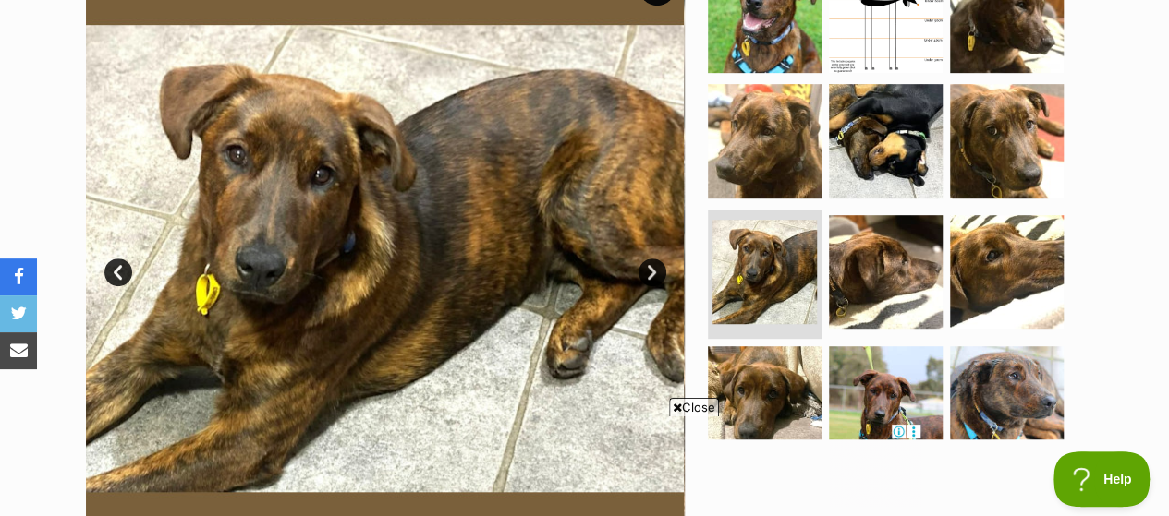
click at [649, 259] on link "Next" at bounding box center [652, 273] width 28 height 28
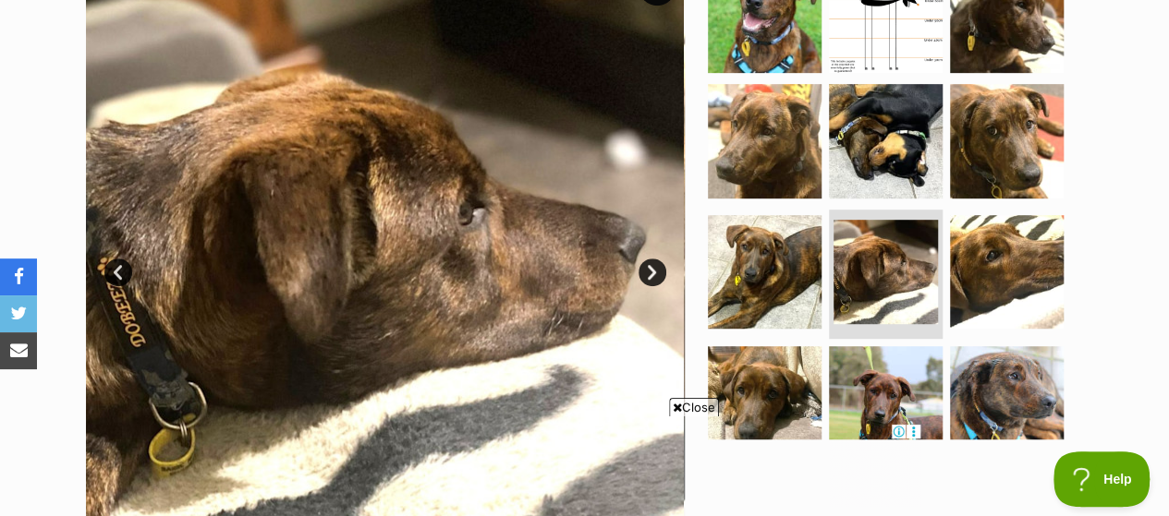
click at [649, 259] on link "Next" at bounding box center [652, 273] width 28 height 28
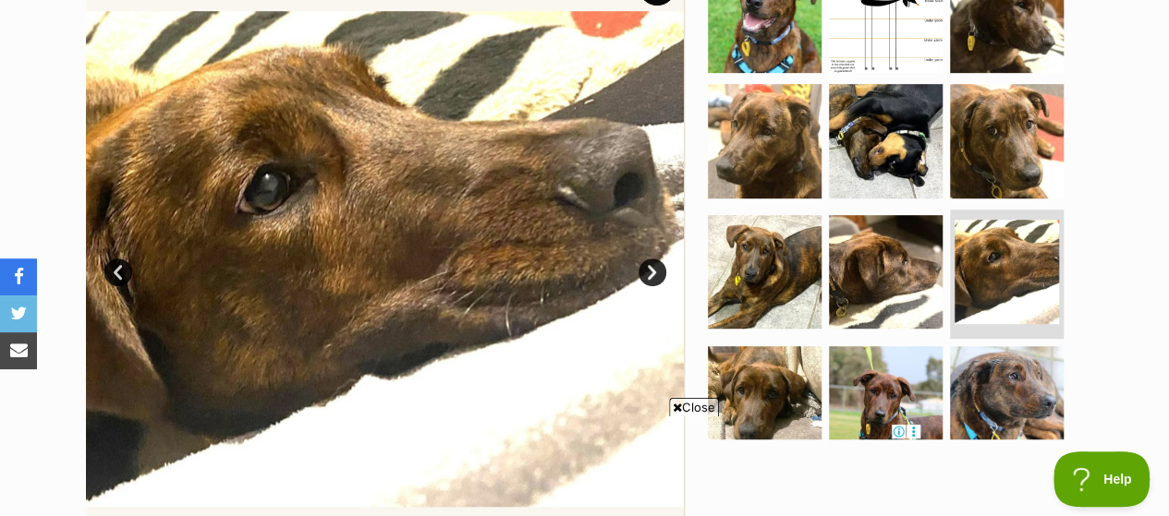
click at [649, 259] on link "Next" at bounding box center [652, 273] width 28 height 28
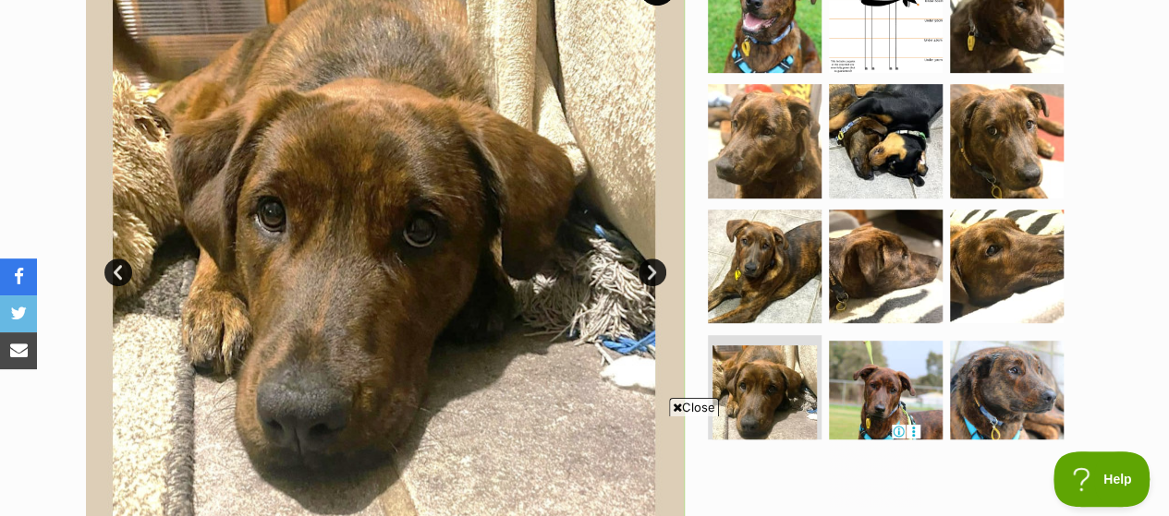
click at [650, 259] on link "Next" at bounding box center [652, 273] width 28 height 28
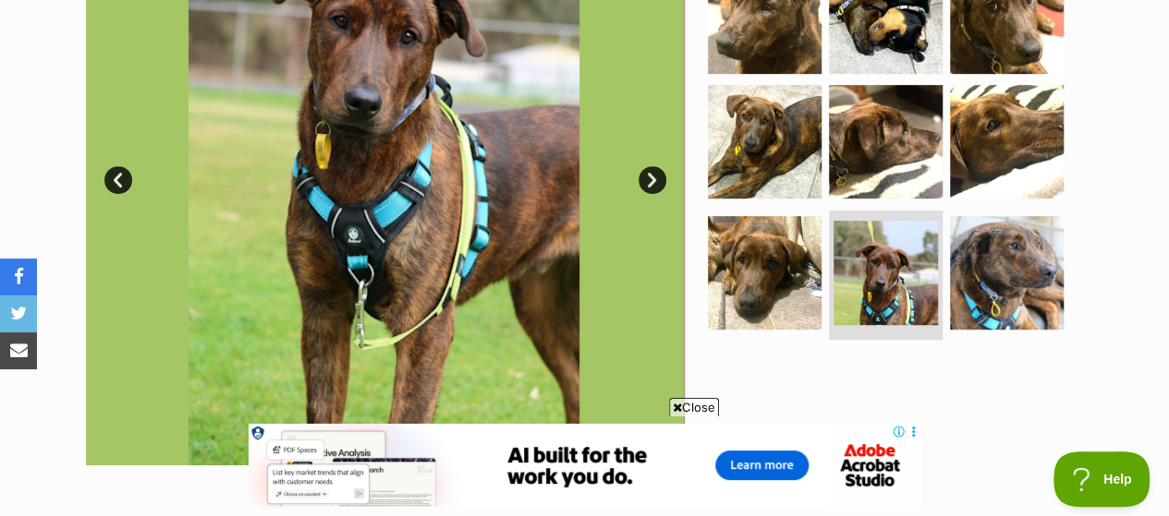
scroll to position [370, 0]
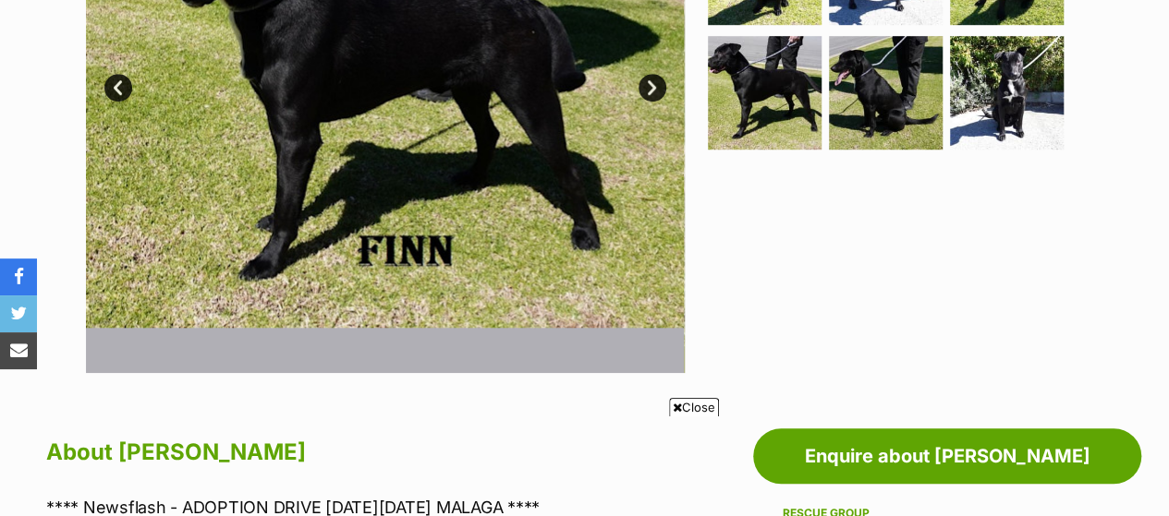
scroll to position [370, 0]
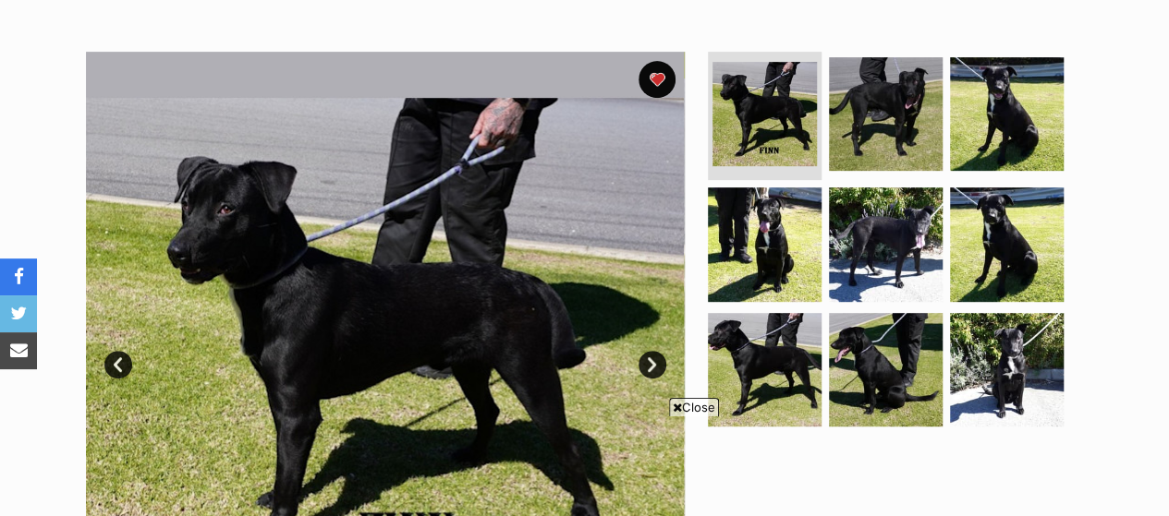
click at [645, 351] on link "Next" at bounding box center [652, 365] width 28 height 28
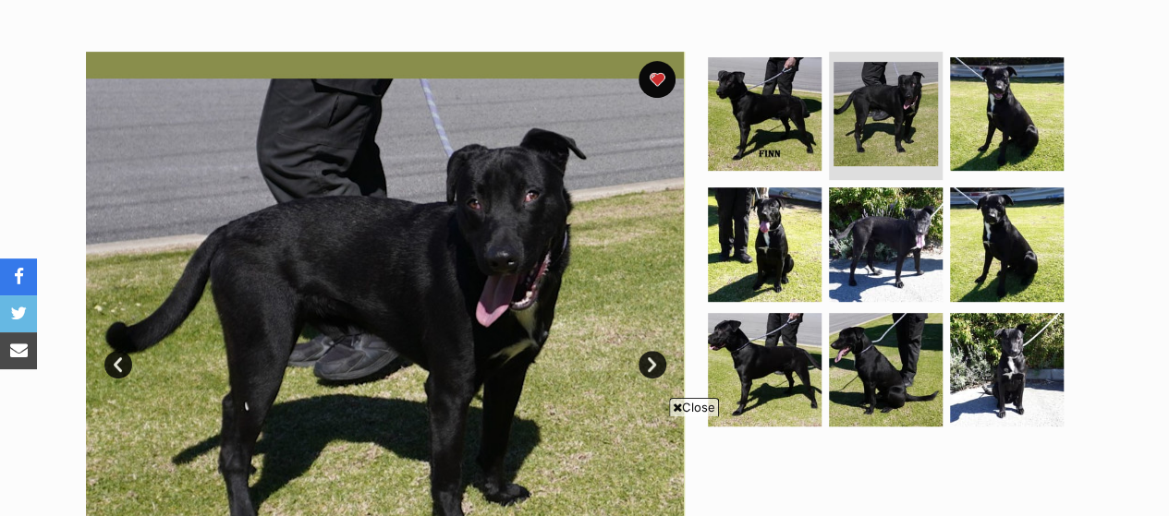
click at [647, 351] on link "Next" at bounding box center [652, 365] width 28 height 28
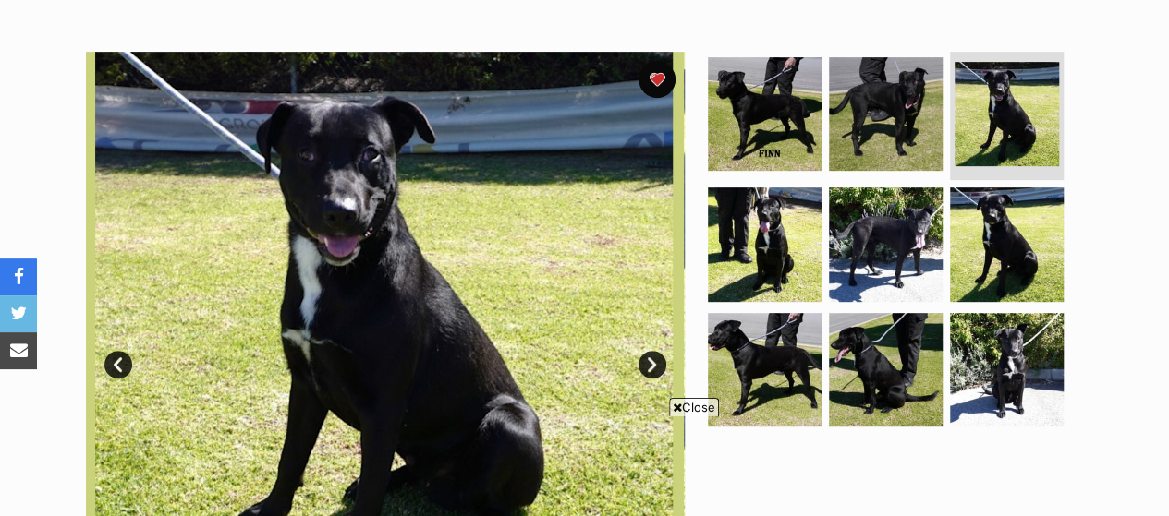
click at [647, 351] on link "Next" at bounding box center [652, 365] width 28 height 28
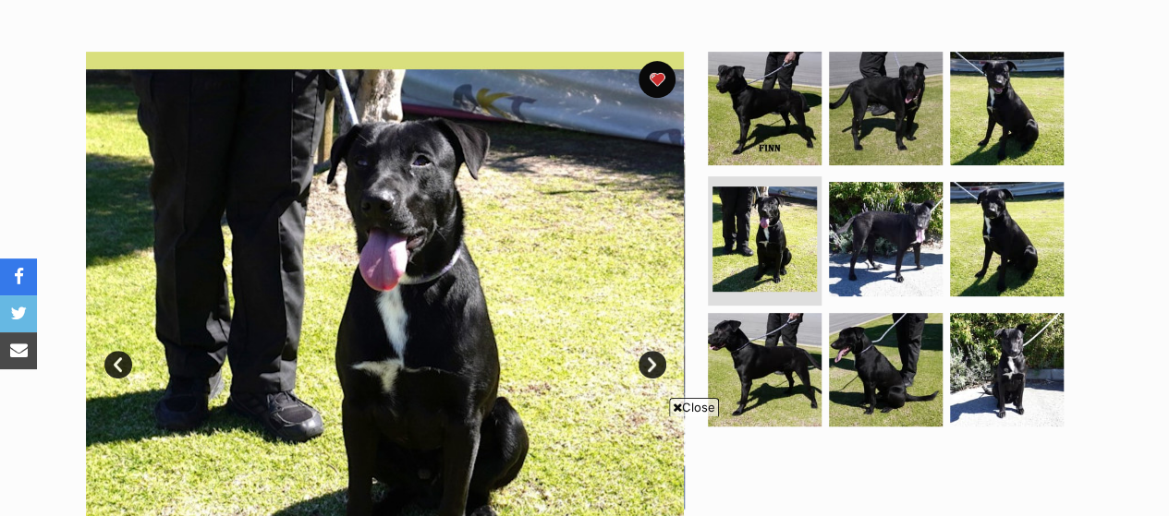
click at [647, 351] on link "Next" at bounding box center [652, 365] width 28 height 28
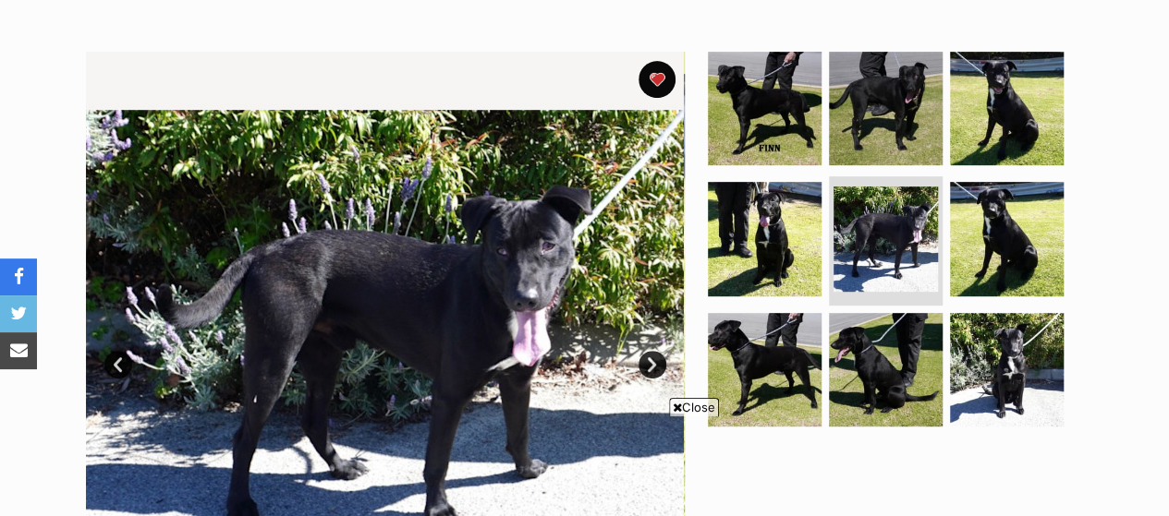
click at [647, 351] on link "Next" at bounding box center [652, 365] width 28 height 28
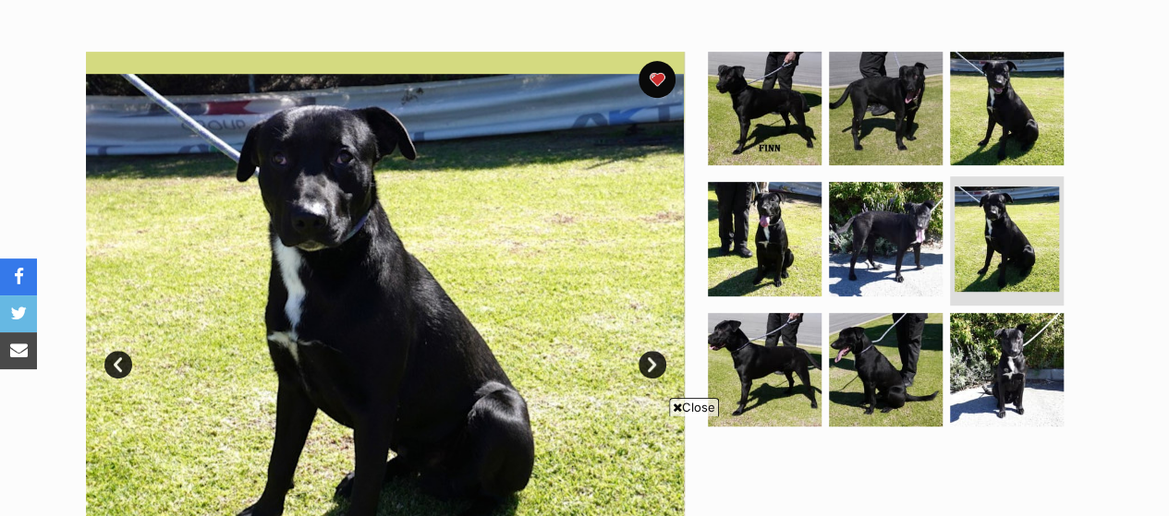
click at [647, 351] on link "Next" at bounding box center [652, 365] width 28 height 28
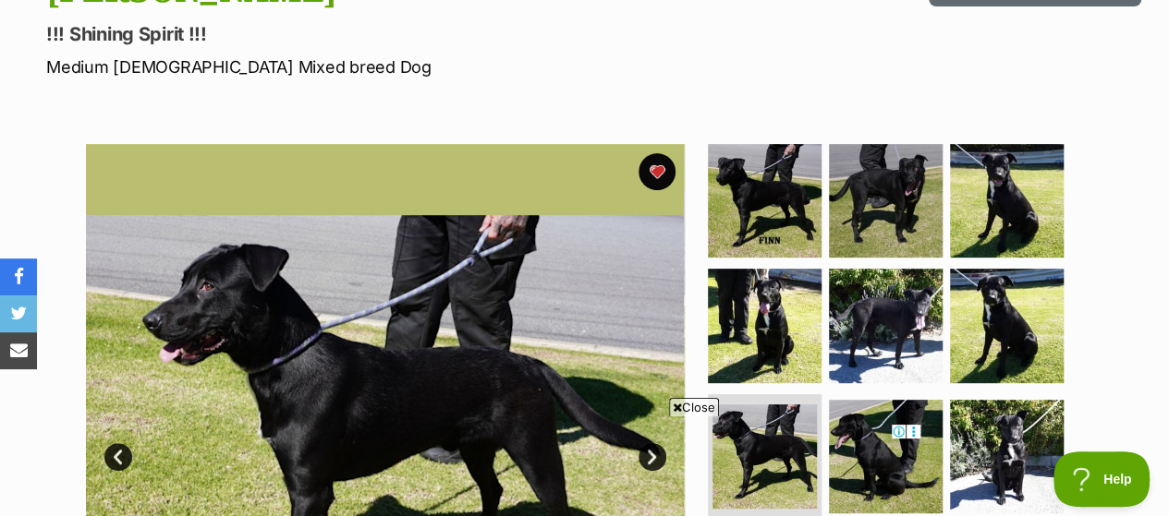
scroll to position [462, 0]
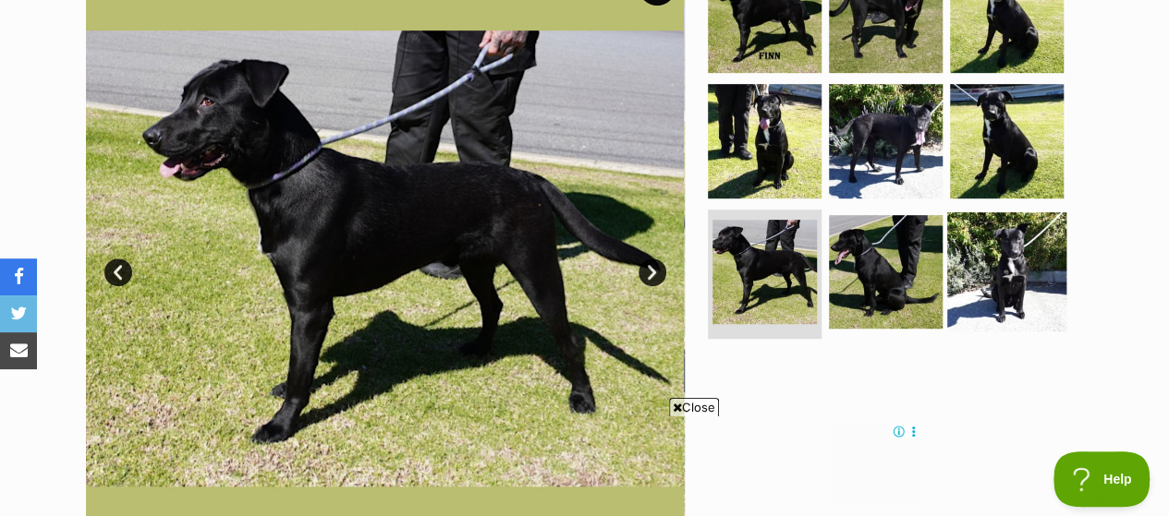
click at [1009, 213] on img at bounding box center [1006, 272] width 119 height 119
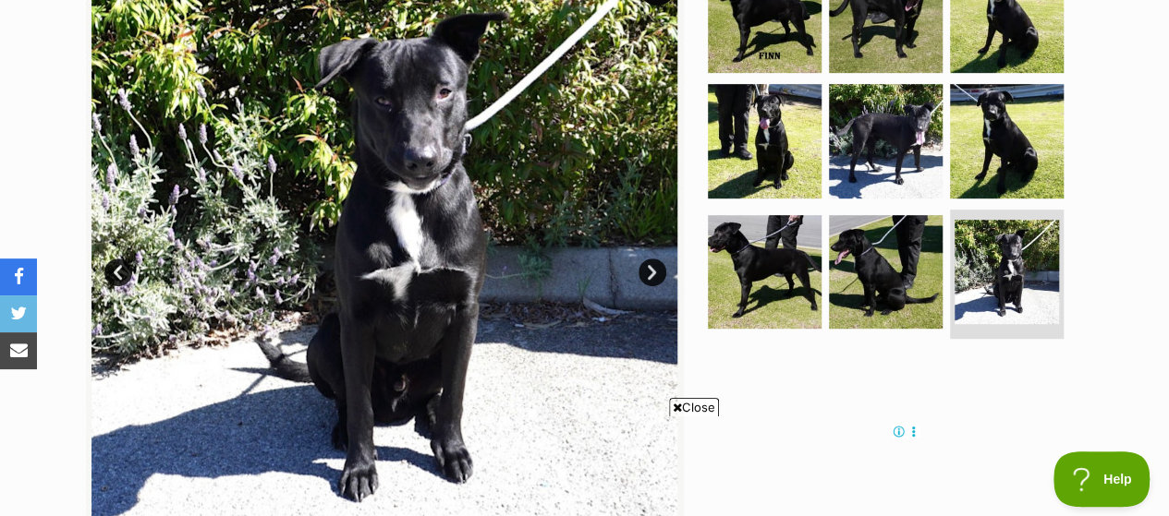
scroll to position [370, 0]
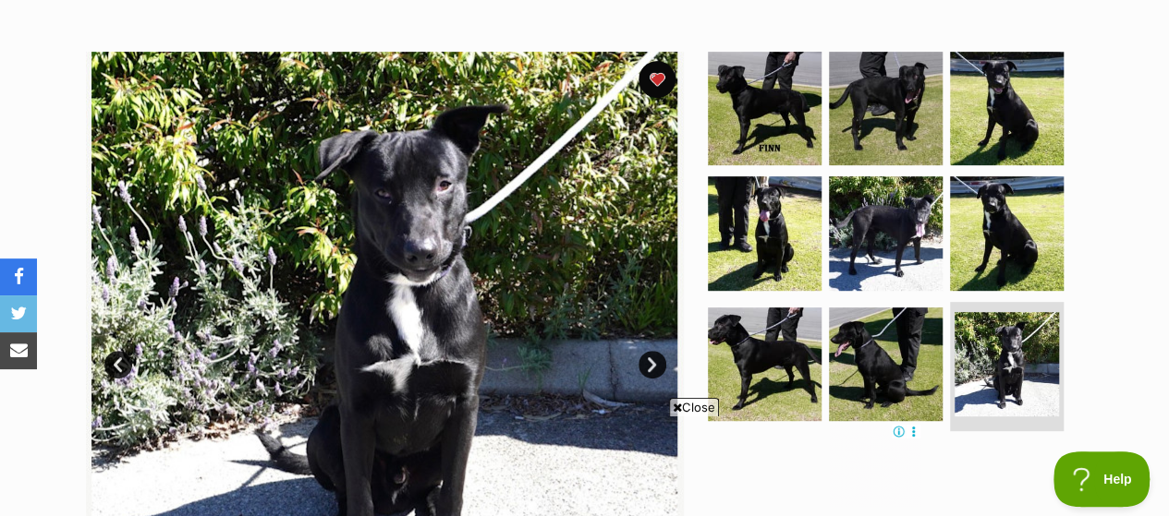
click at [652, 351] on link "Next" at bounding box center [652, 365] width 28 height 28
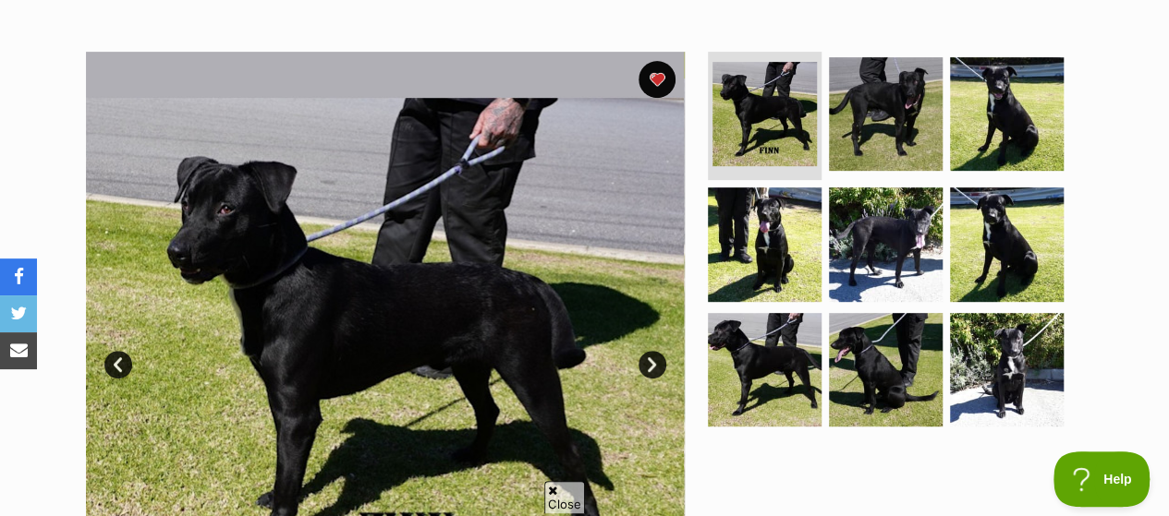
scroll to position [0, 0]
